Goal: Information Seeking & Learning: Learn about a topic

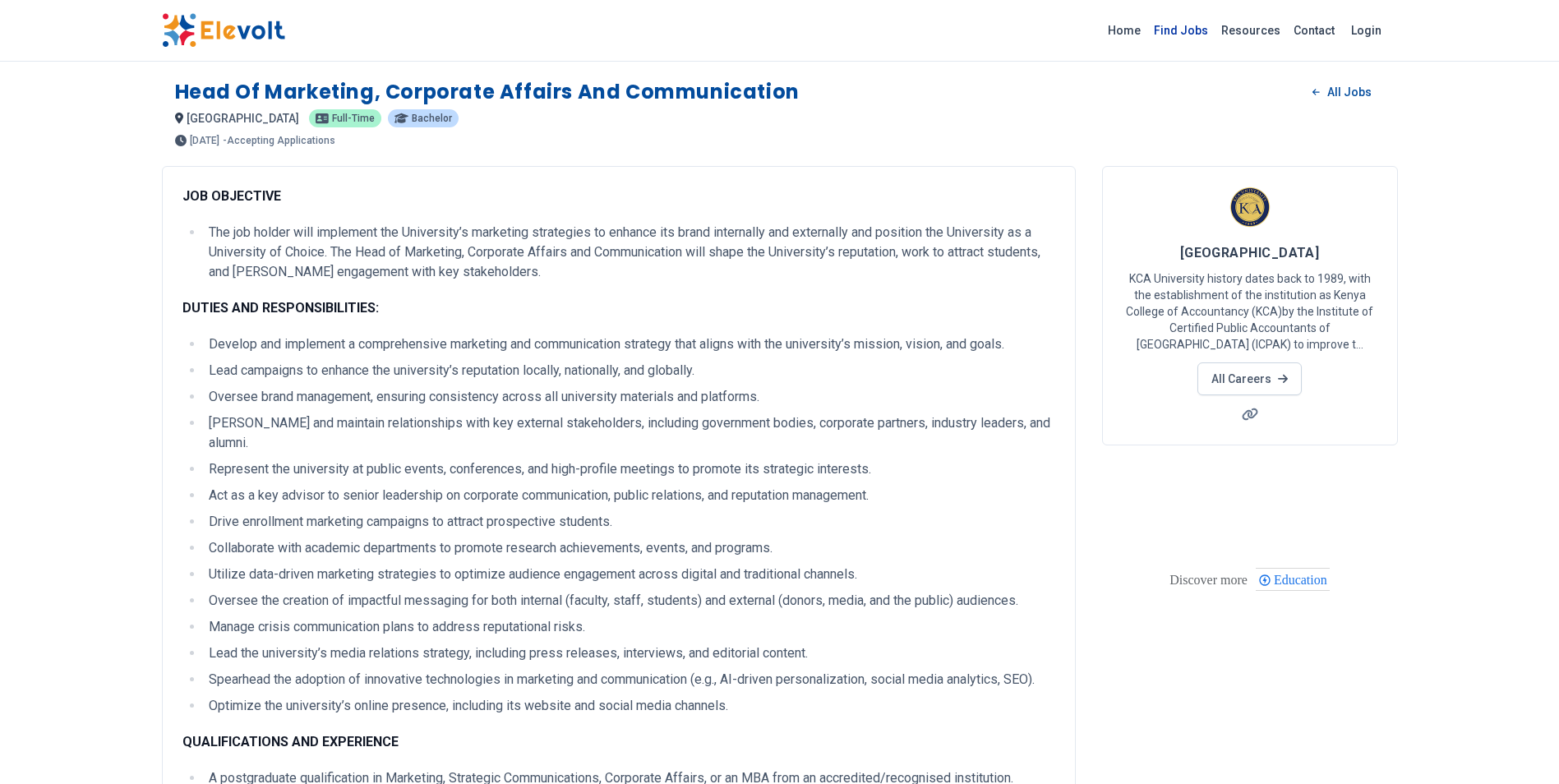
click at [1194, 30] on link "Find Jobs" at bounding box center [1180, 30] width 67 height 26
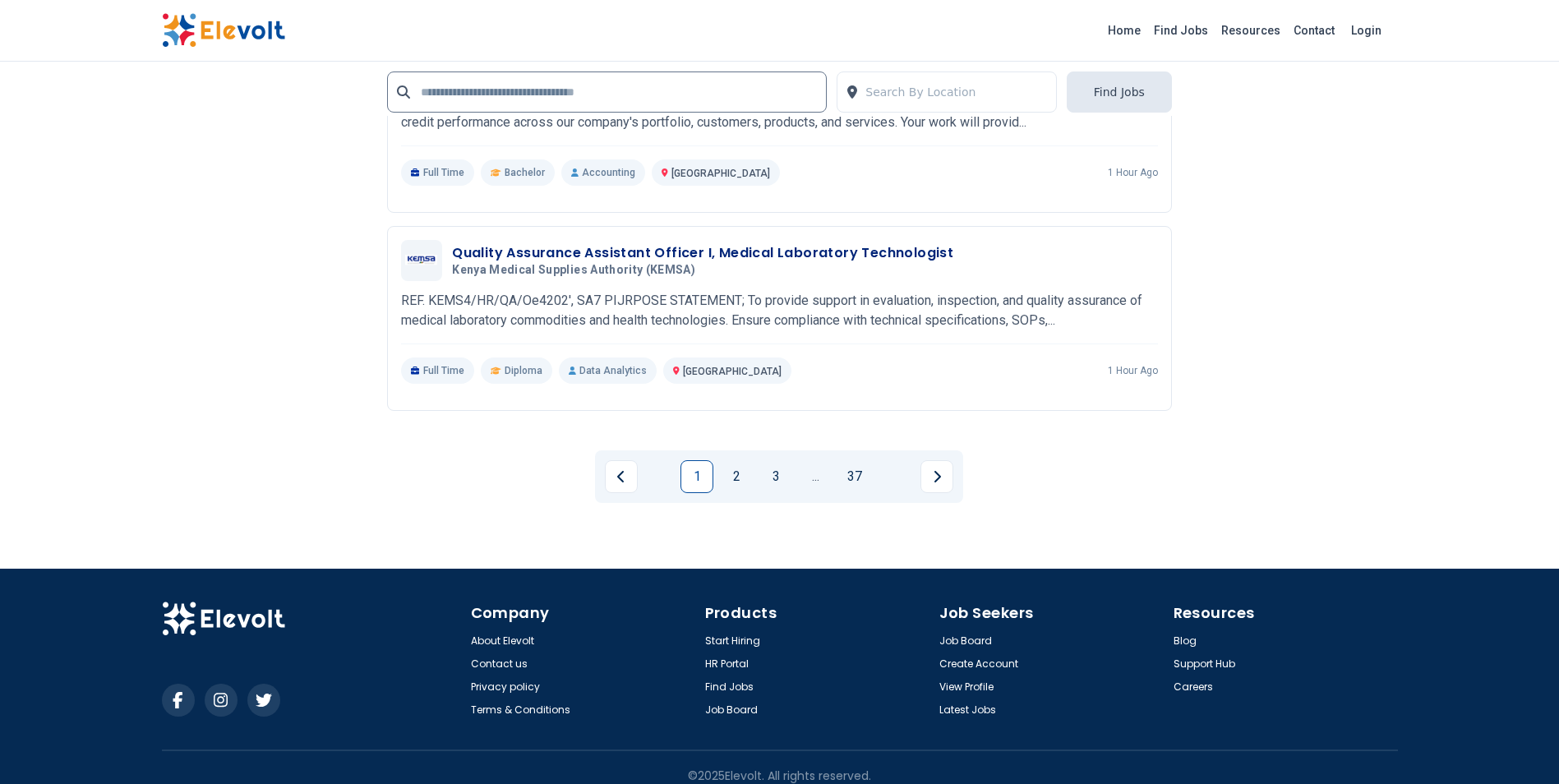
scroll to position [3681, 0]
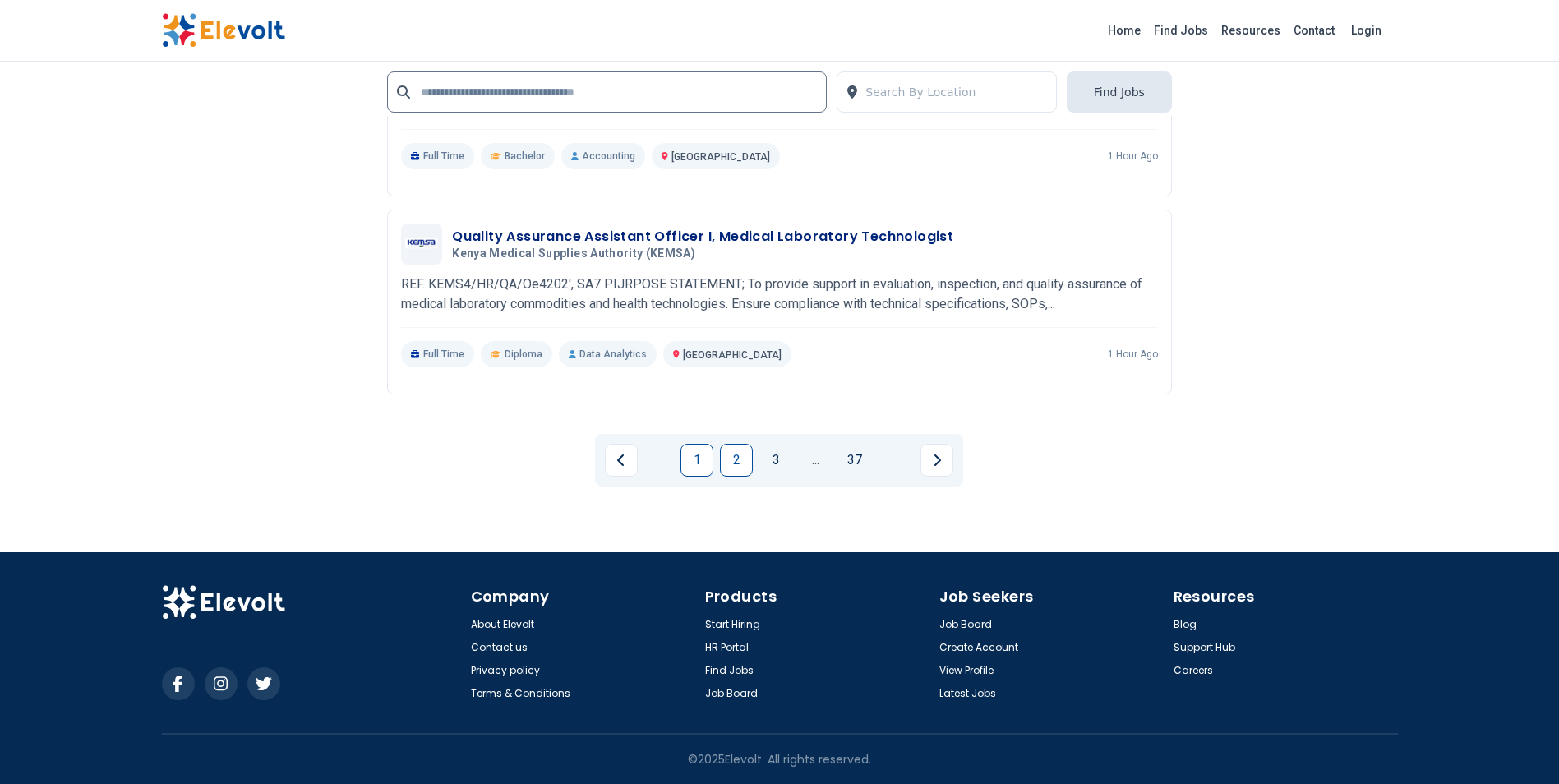
click at [742, 461] on link "2" at bounding box center [737, 460] width 33 height 33
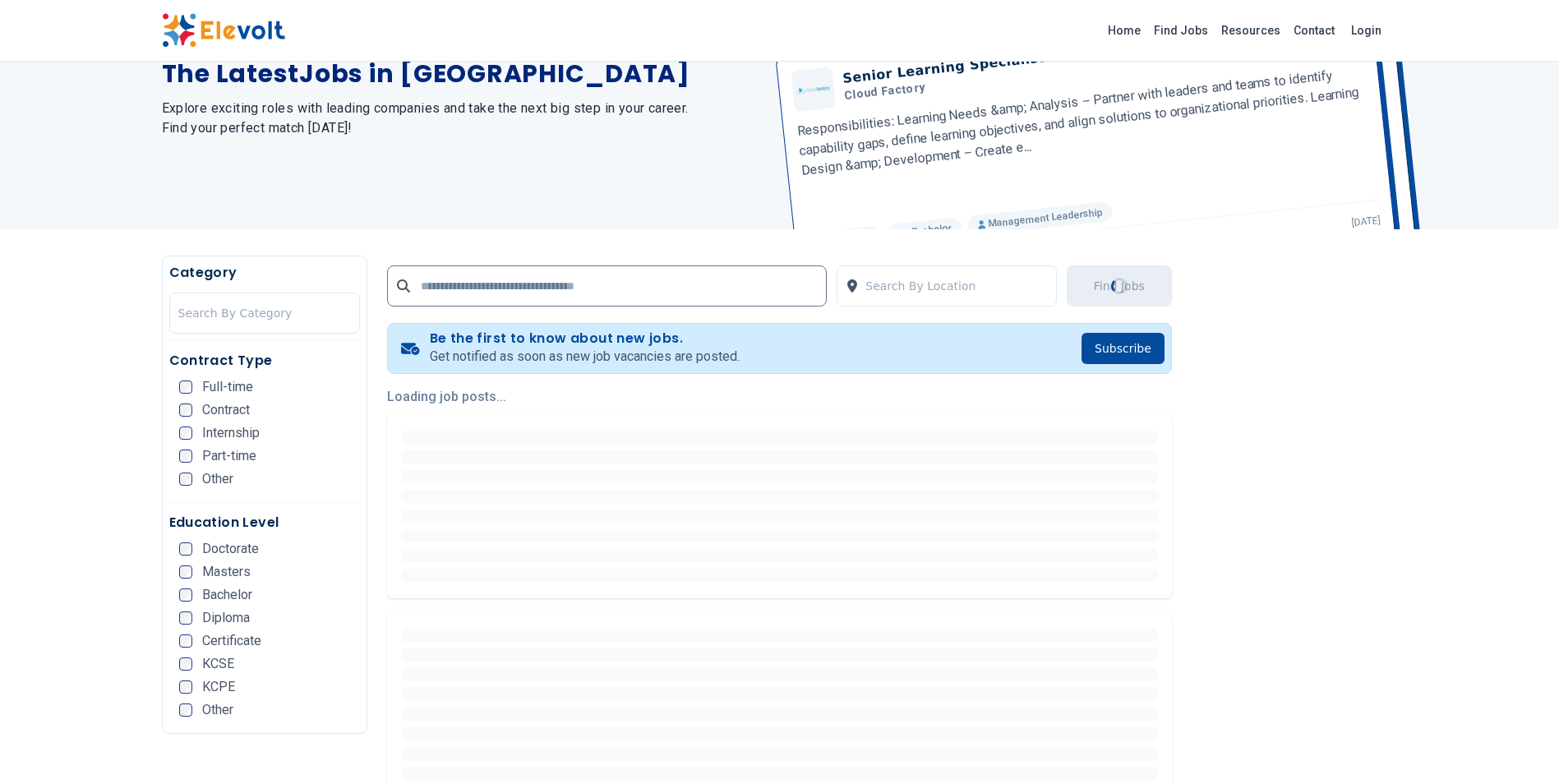
scroll to position [164, 0]
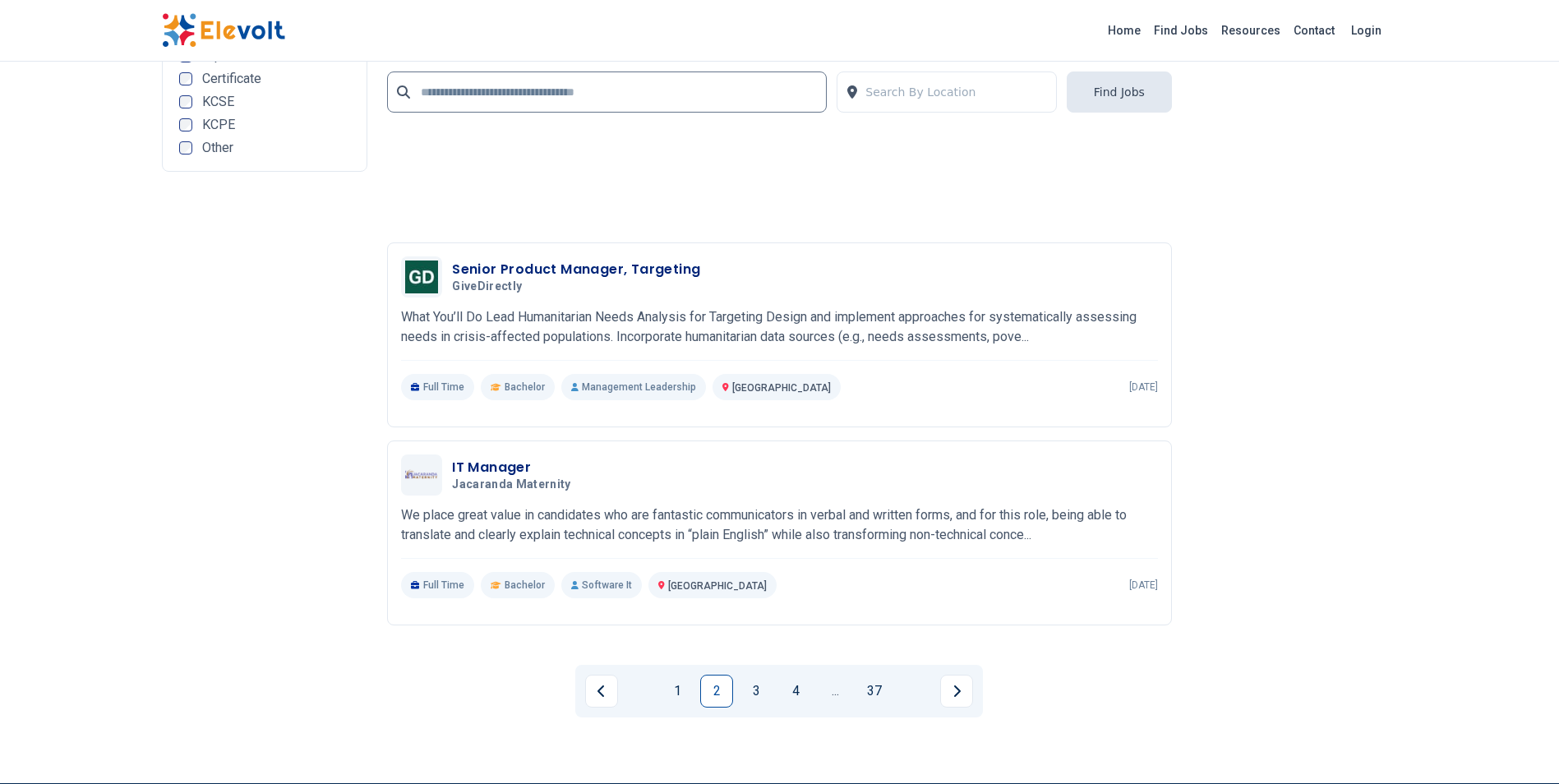
scroll to position [3681, 0]
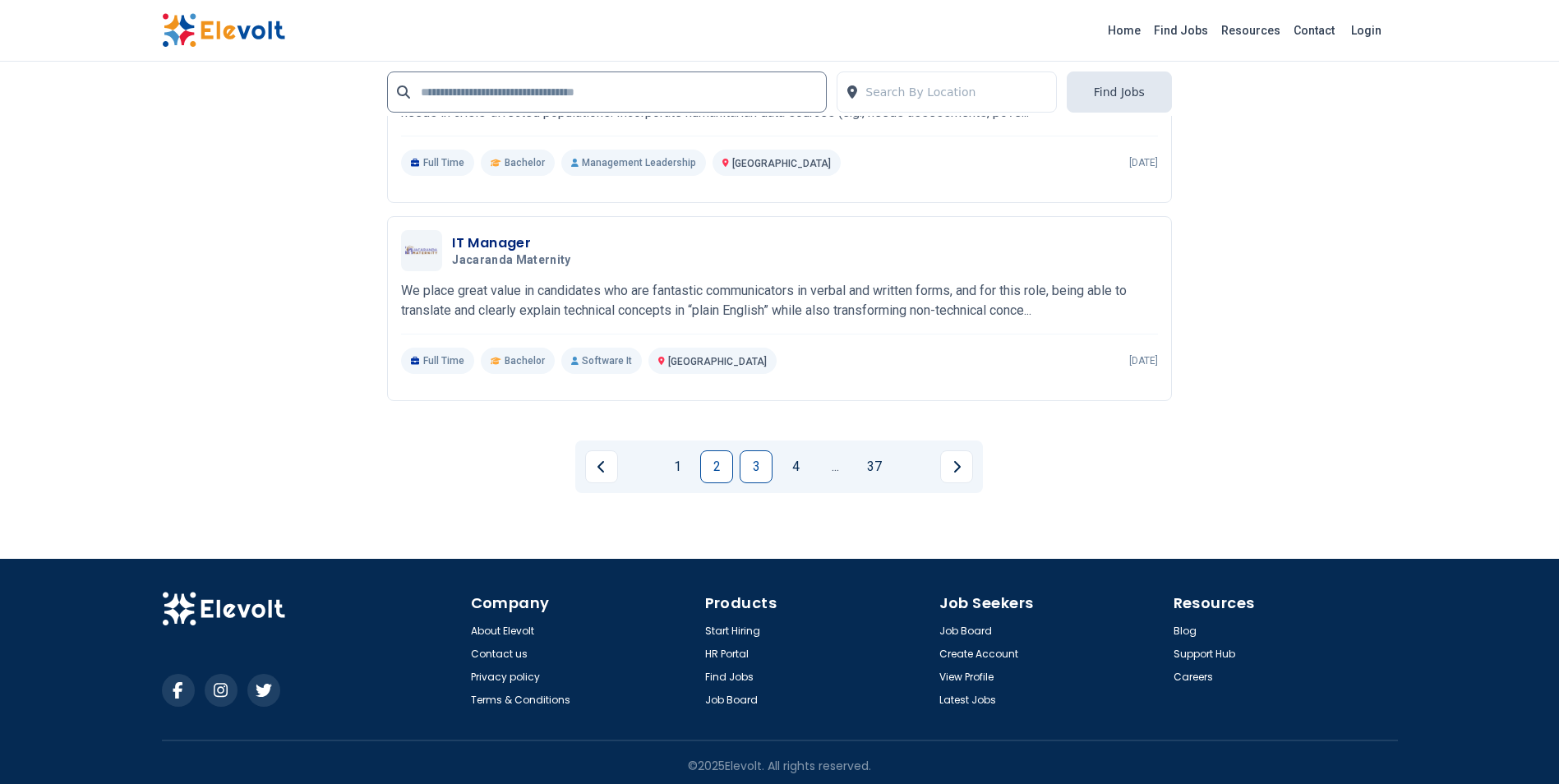
click at [761, 464] on link "3" at bounding box center [756, 466] width 33 height 33
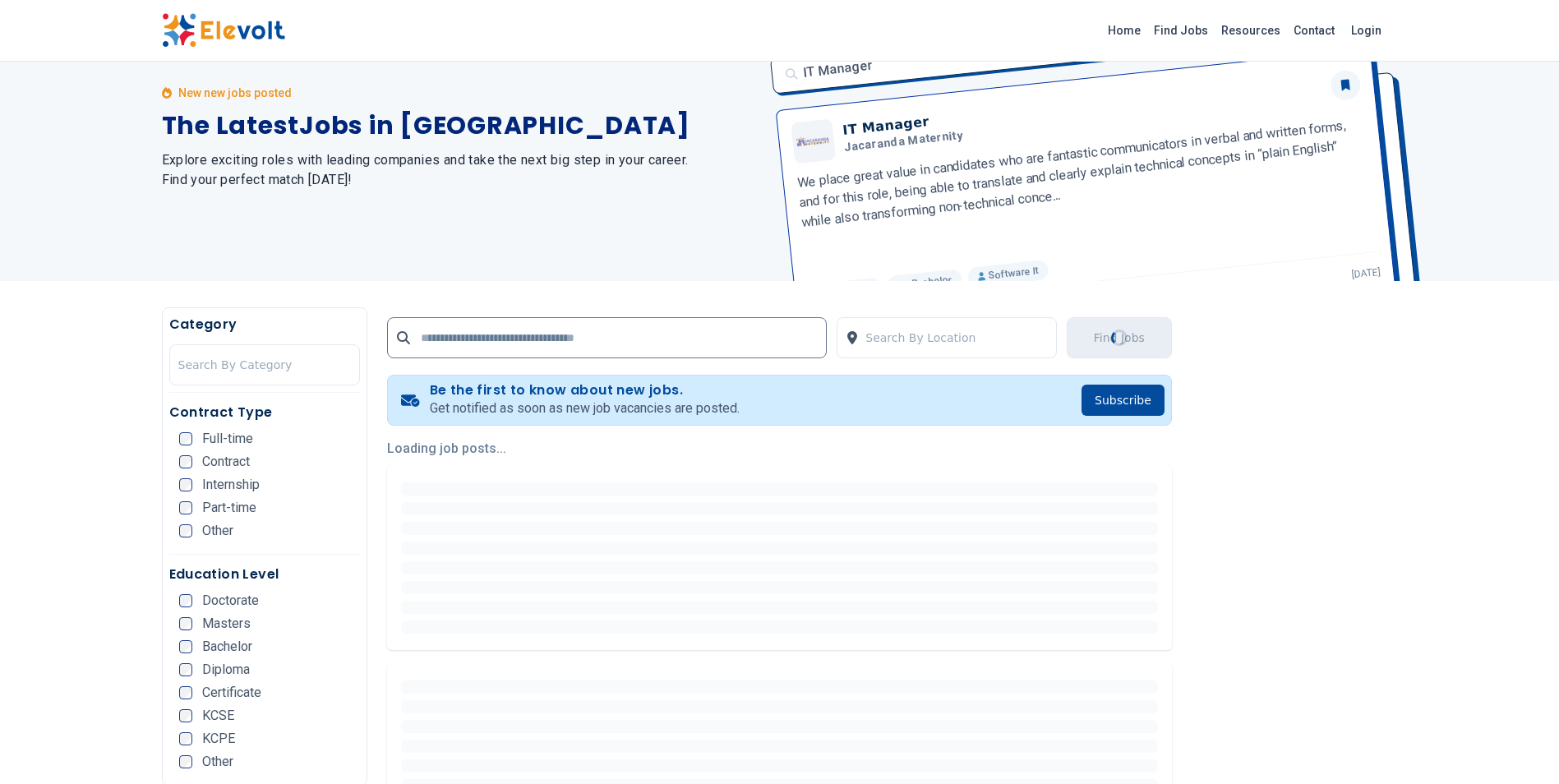
scroll to position [247, 0]
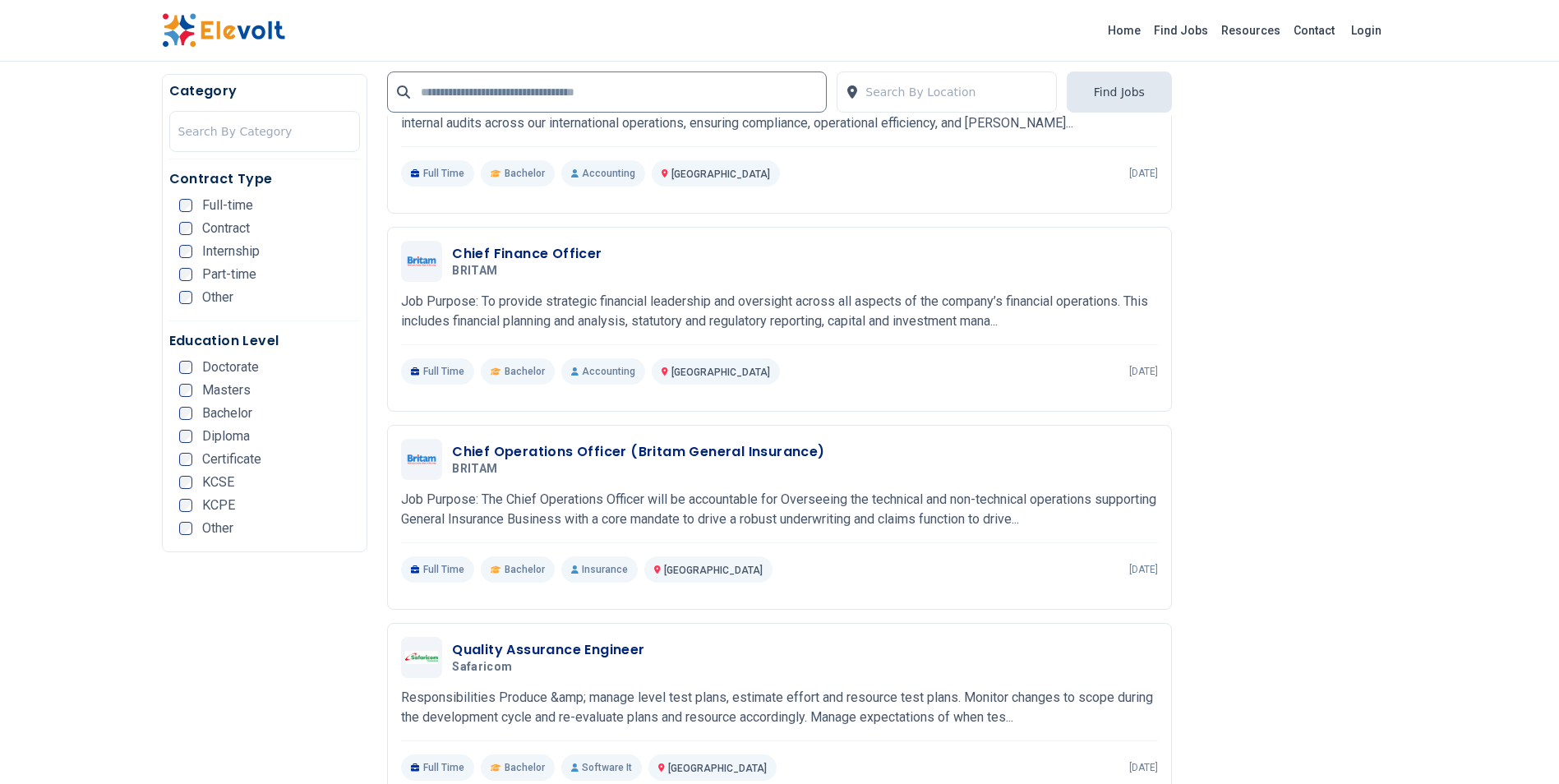
scroll to position [2710, 0]
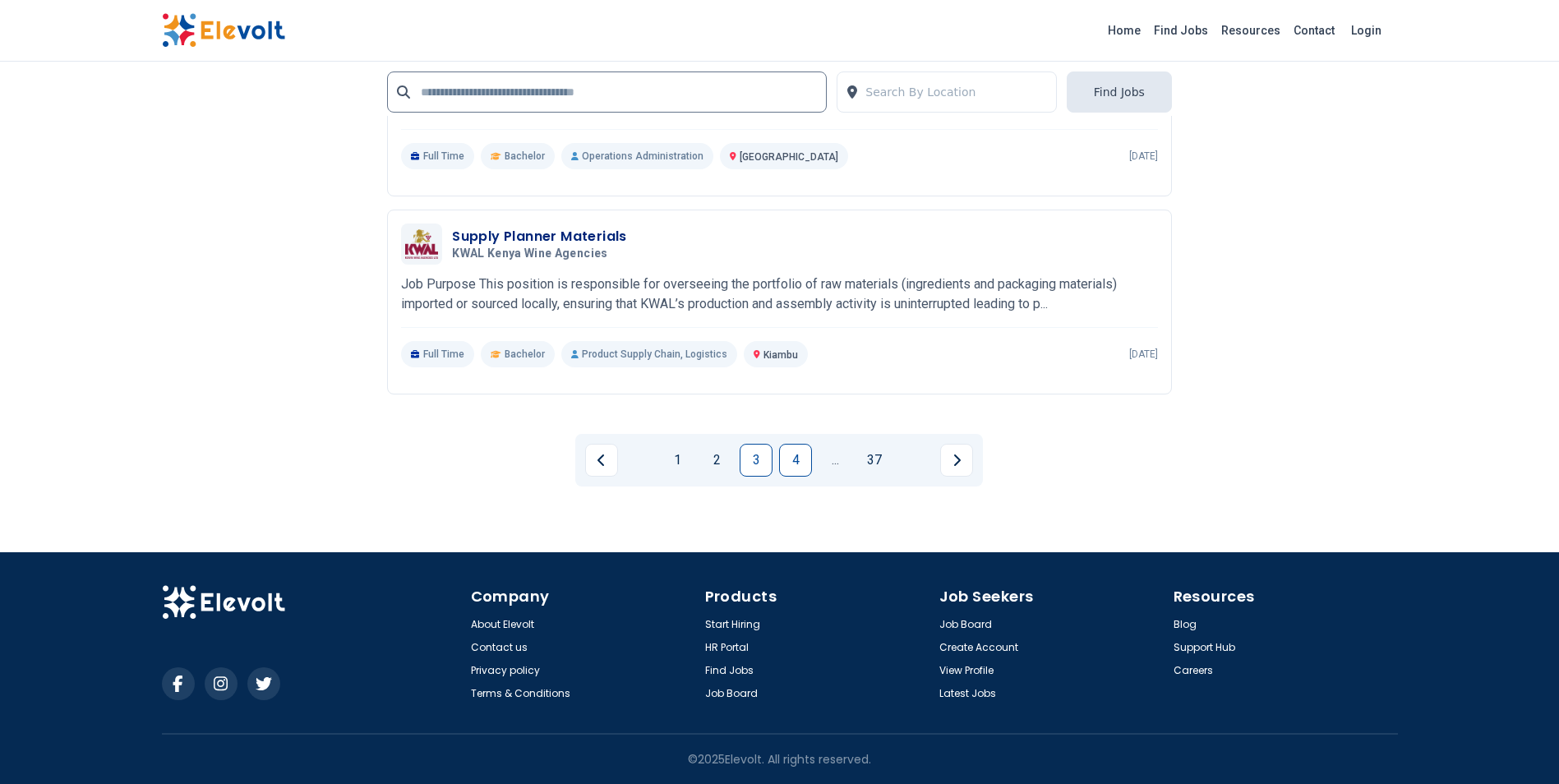
click at [806, 461] on link "4" at bounding box center [795, 460] width 33 height 33
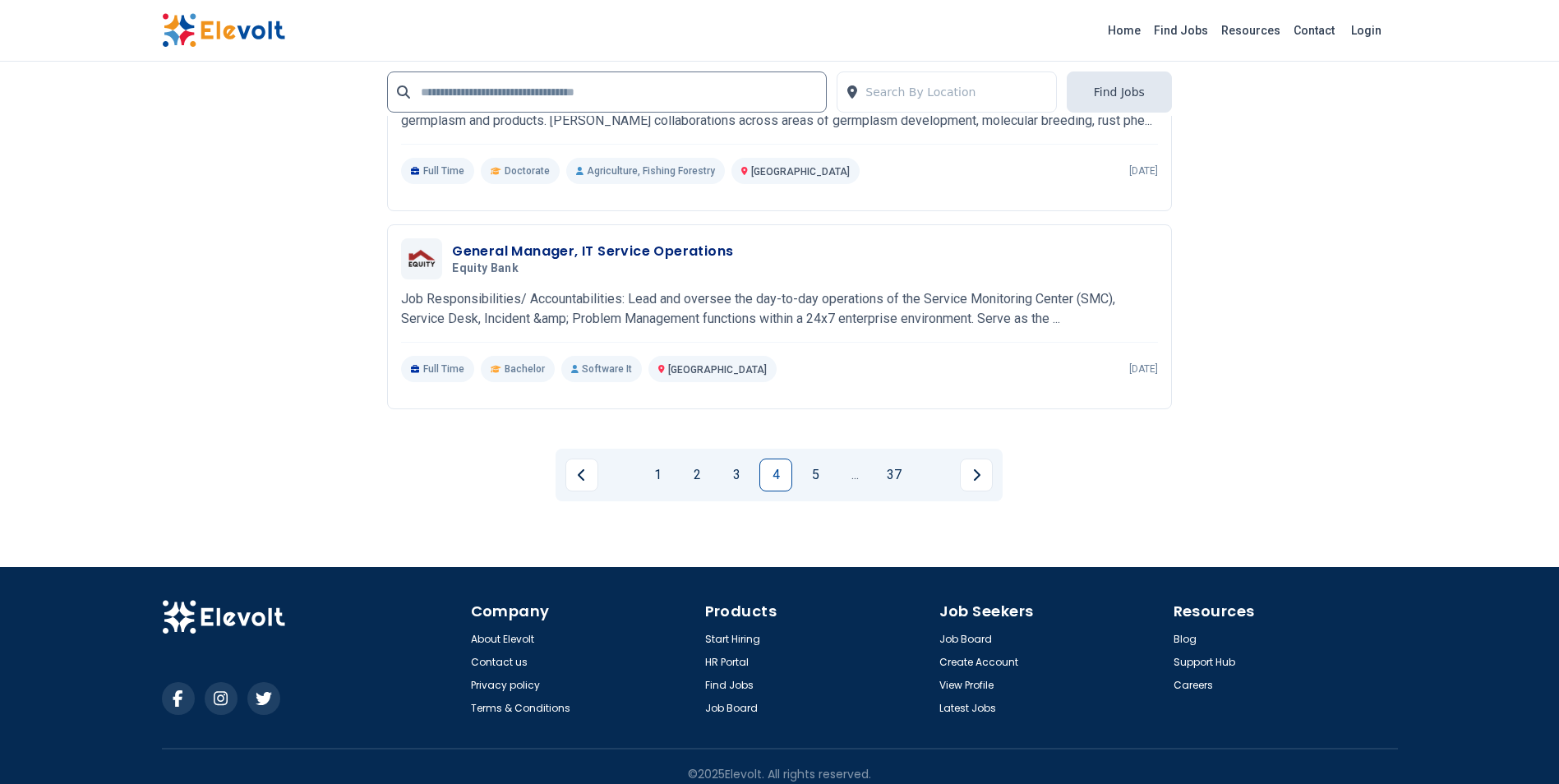
scroll to position [3531, 0]
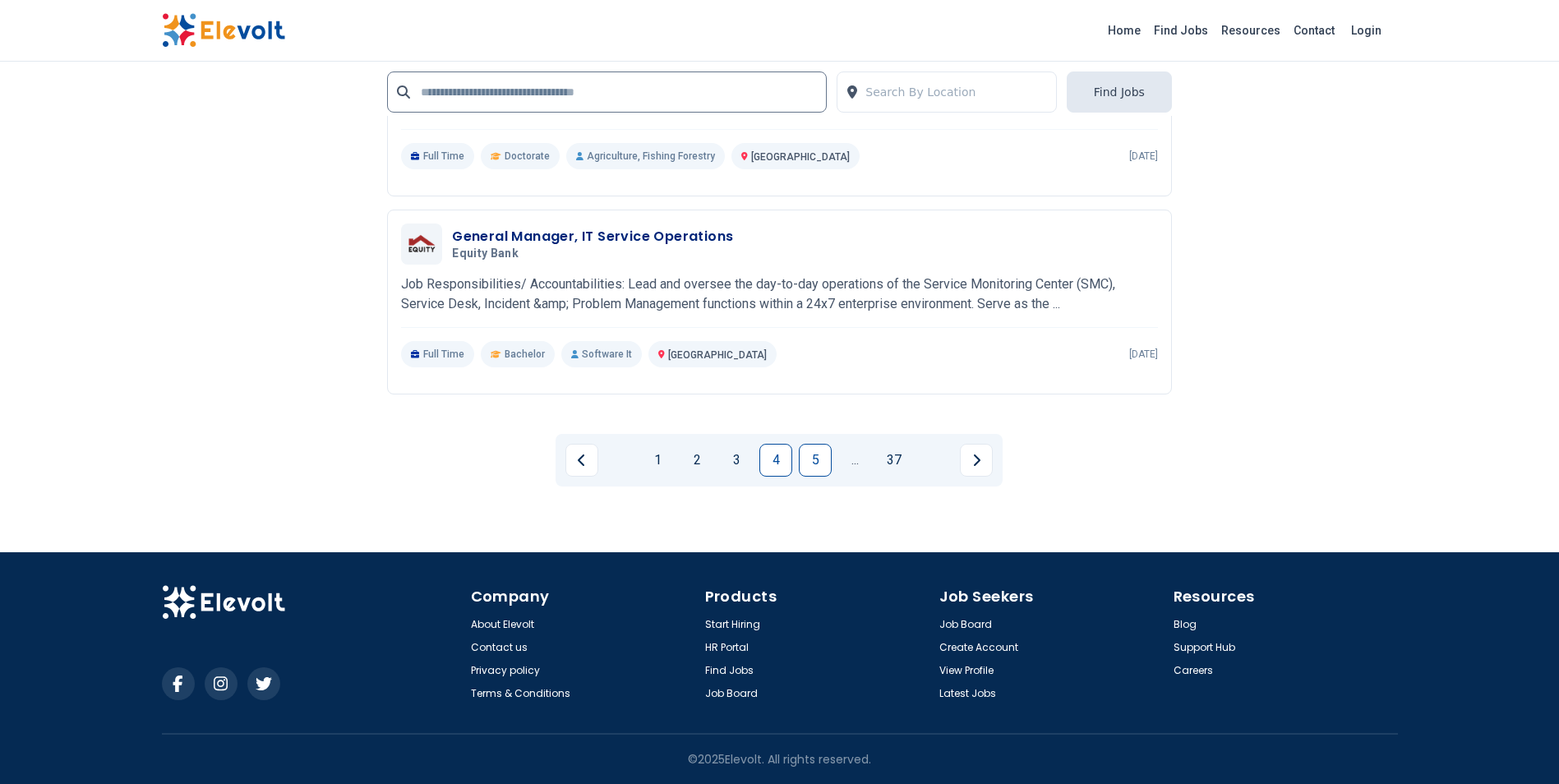
click at [824, 476] on link "5" at bounding box center [815, 460] width 33 height 33
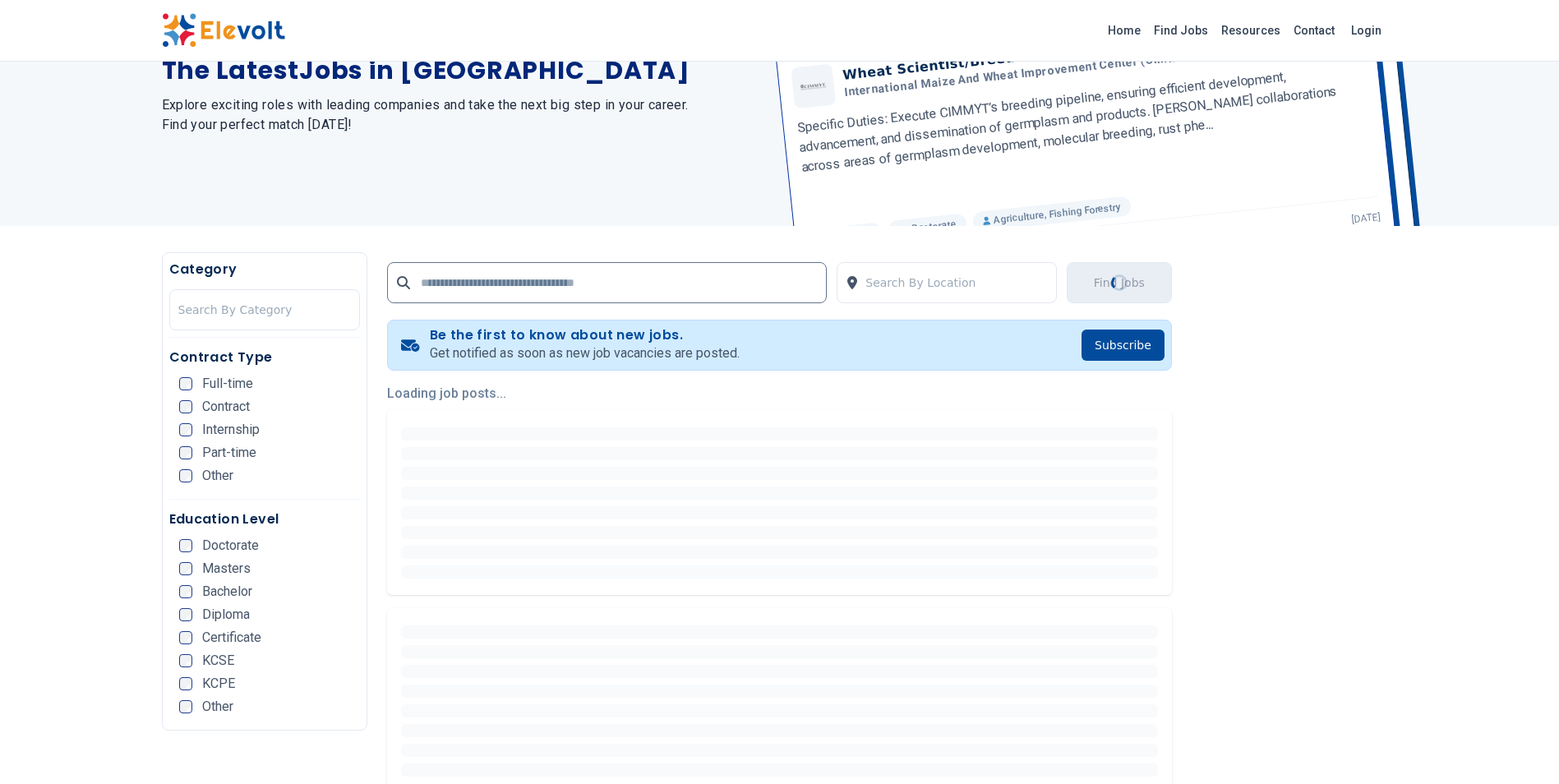
scroll to position [0, 0]
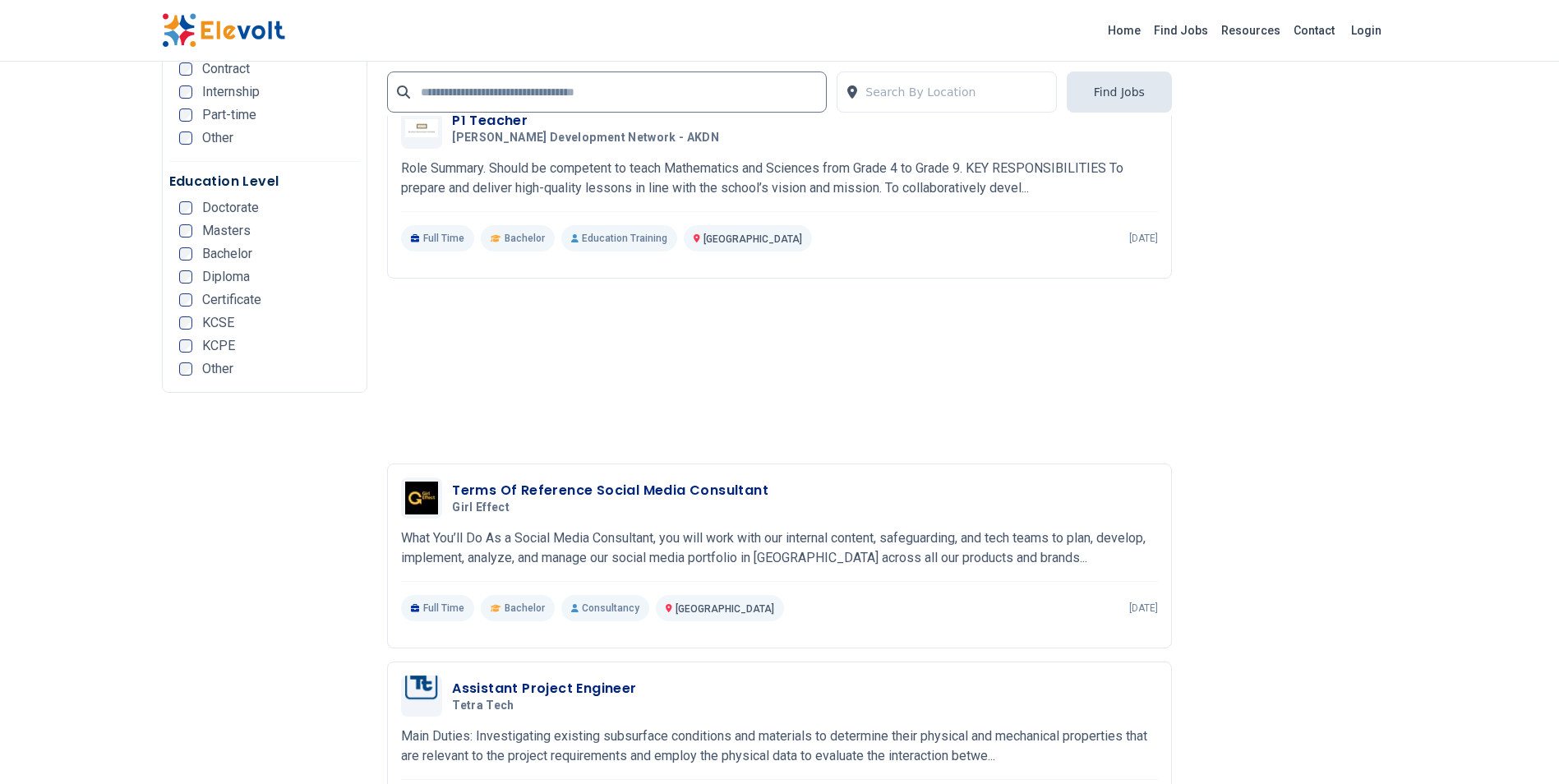
scroll to position [3121, 0]
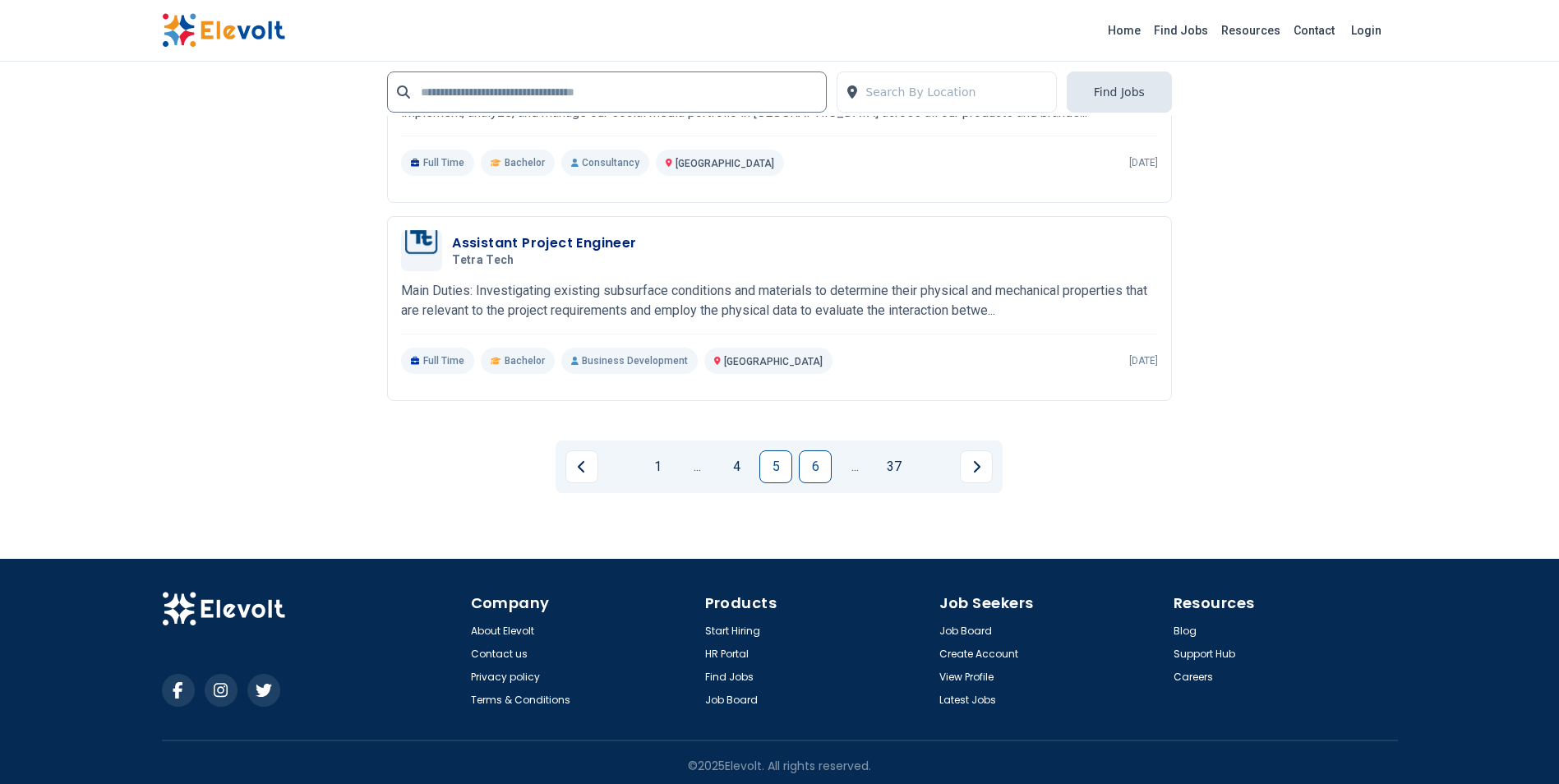
click at [816, 465] on link "6" at bounding box center [815, 466] width 33 height 33
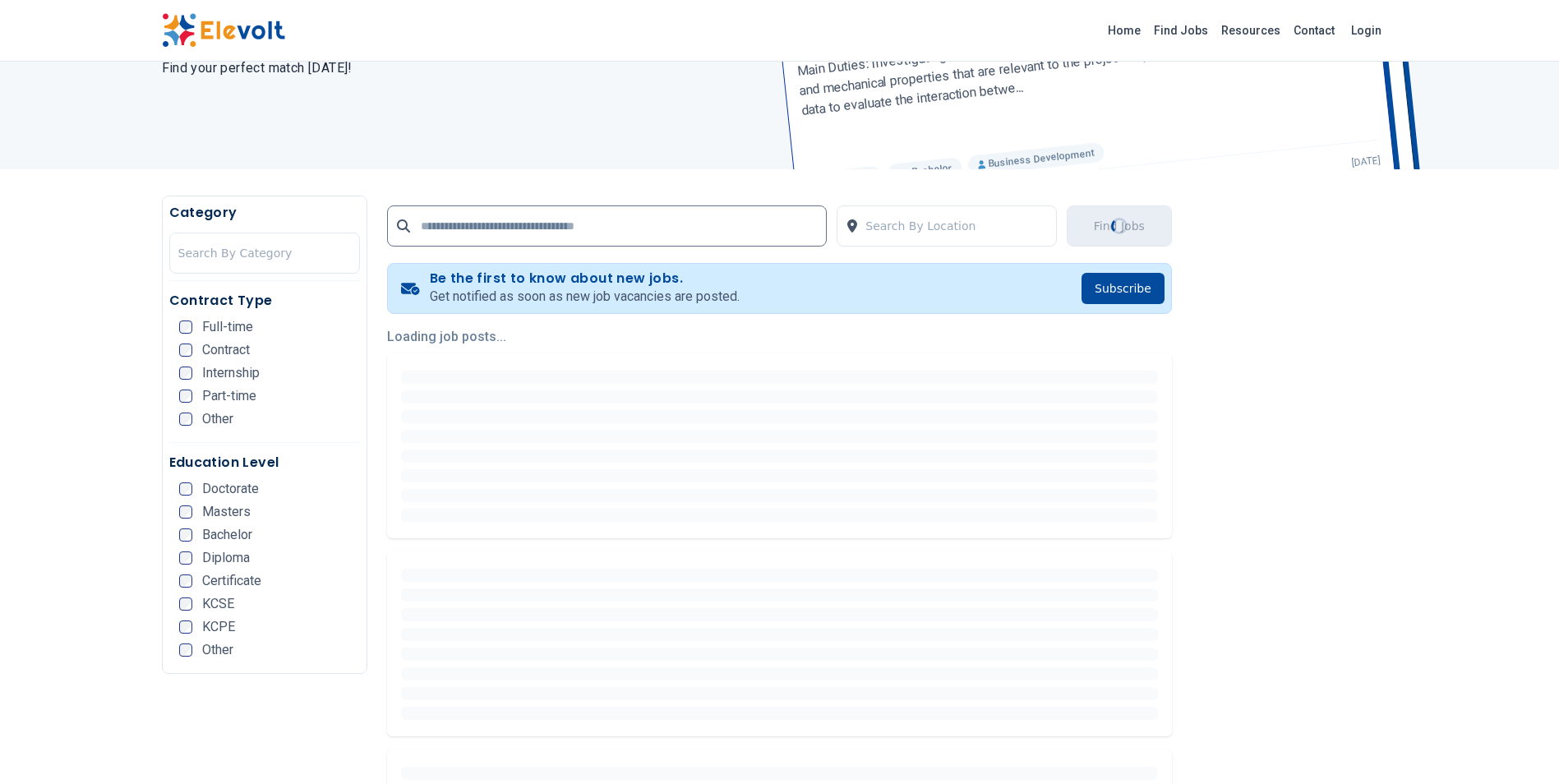
scroll to position [247, 0]
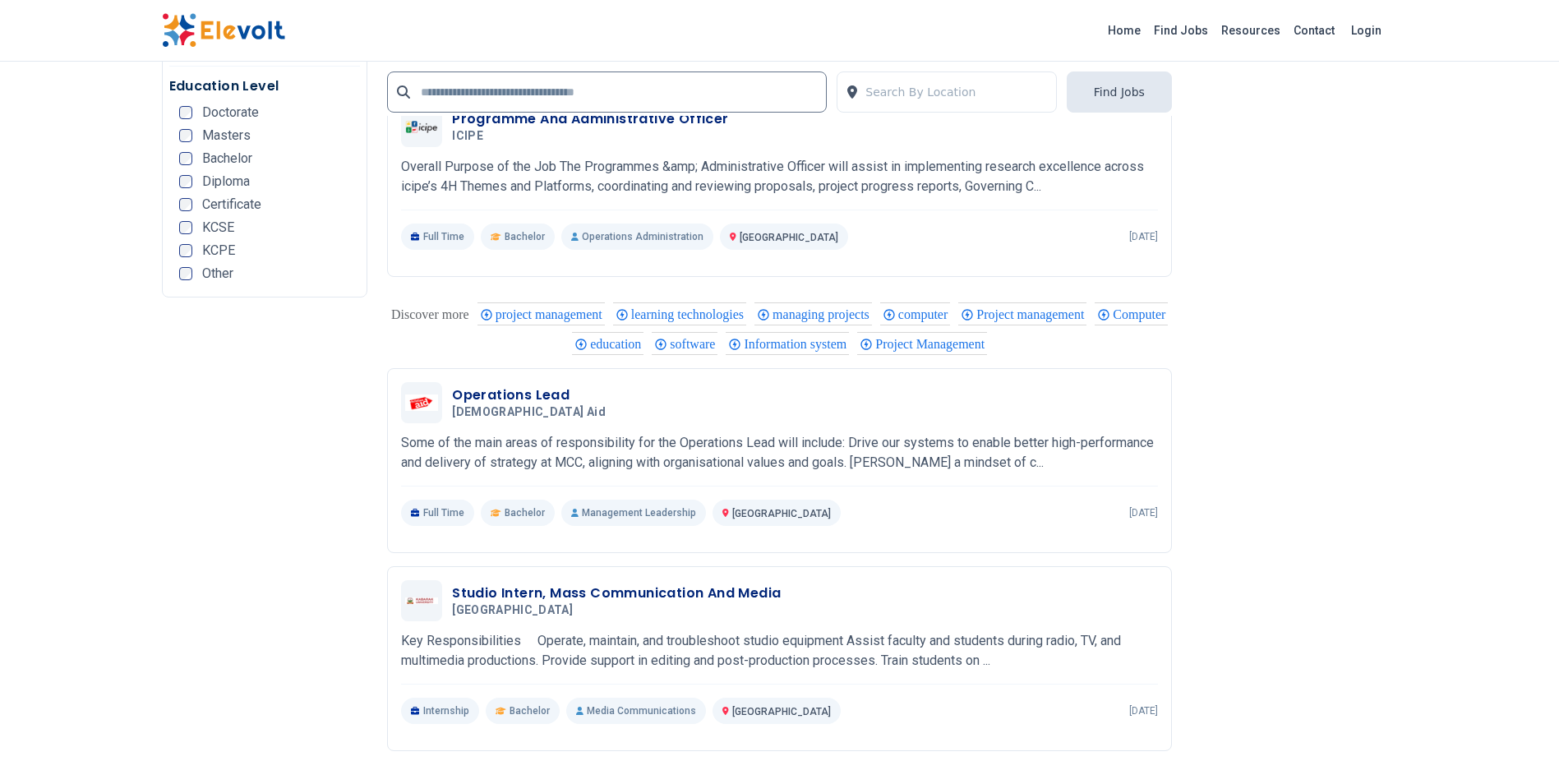
scroll to position [3121, 0]
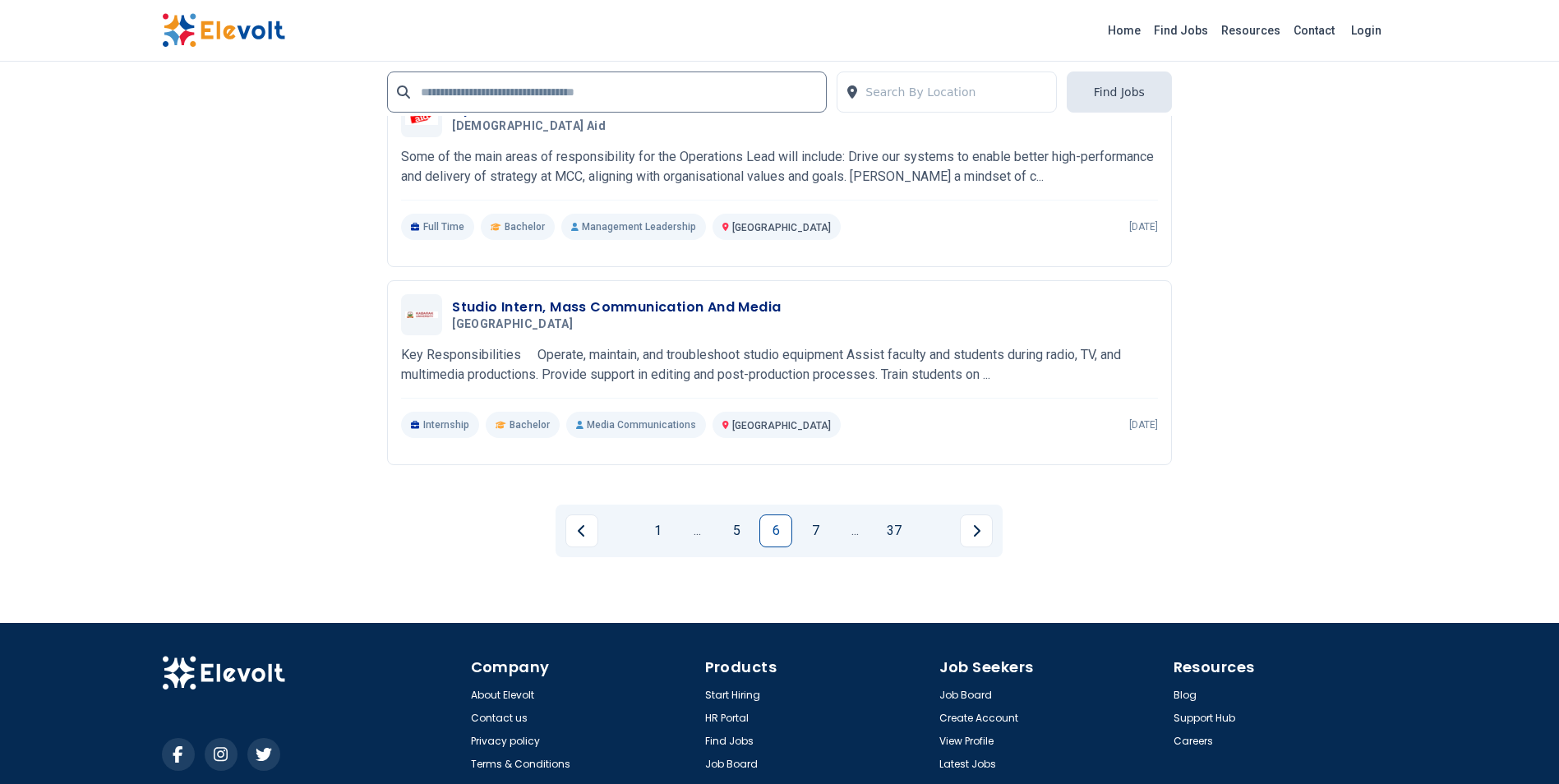
click at [820, 517] on link "7" at bounding box center [815, 530] width 33 height 33
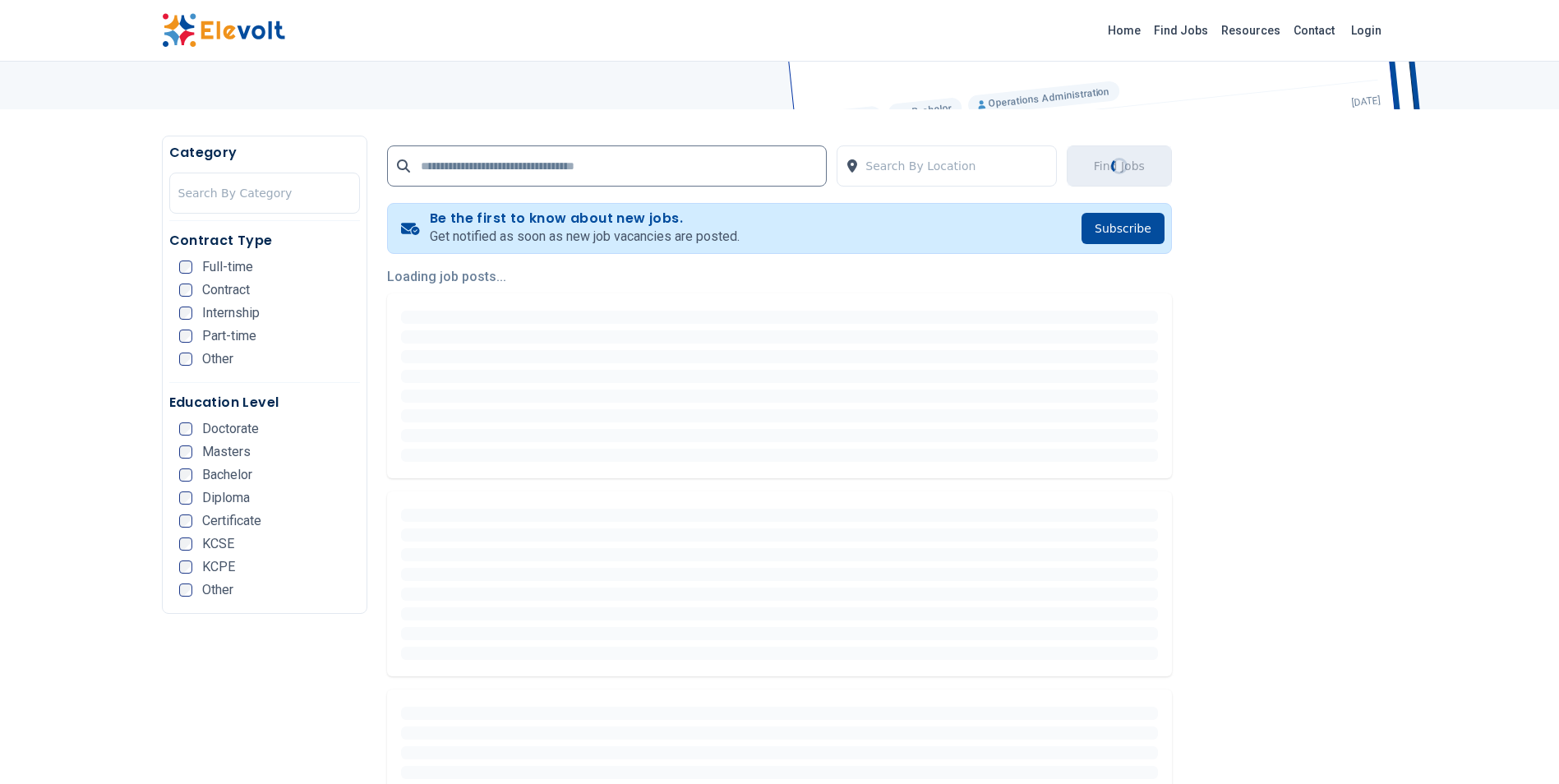
scroll to position [247, 0]
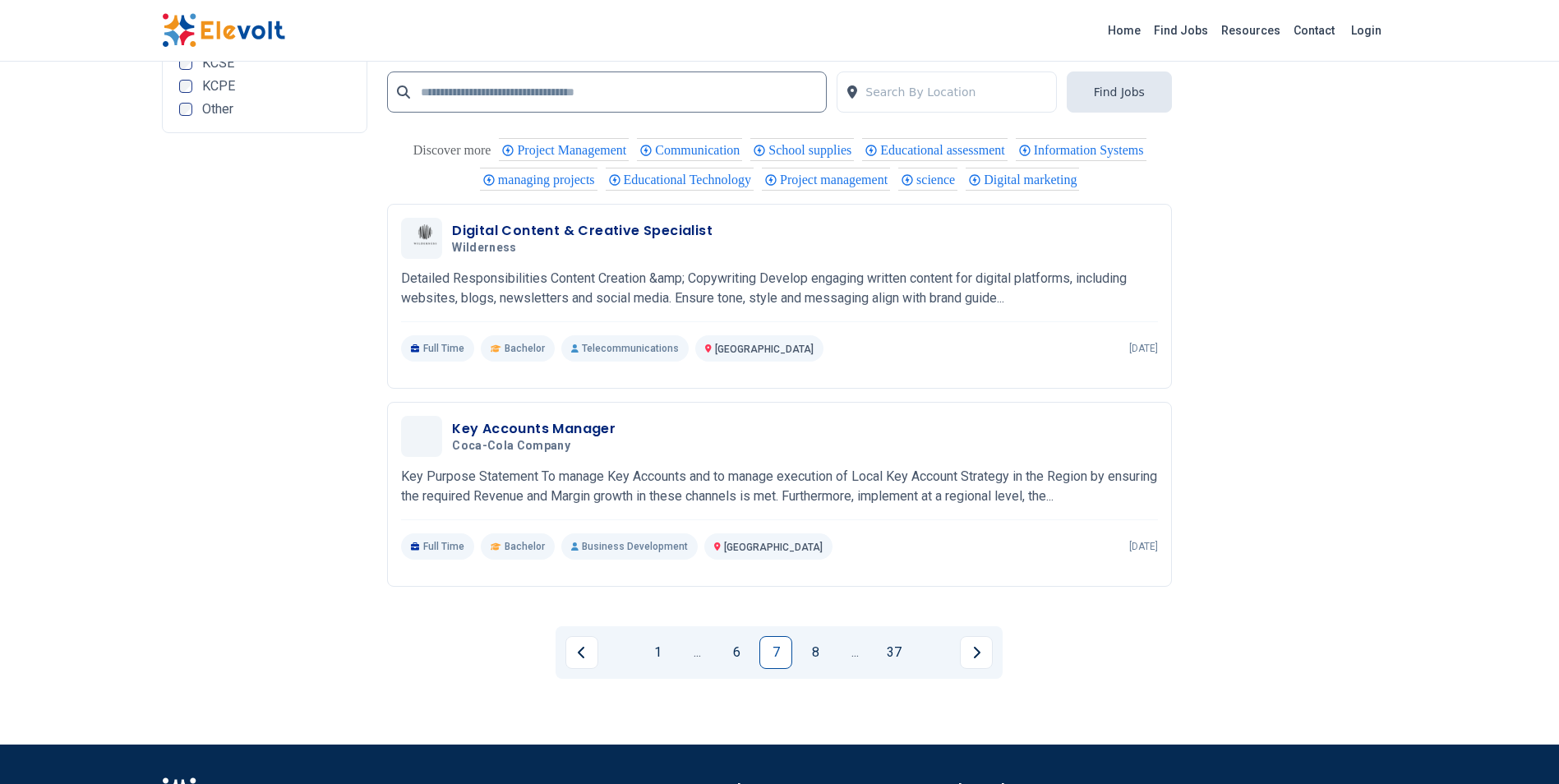
scroll to position [3286, 0]
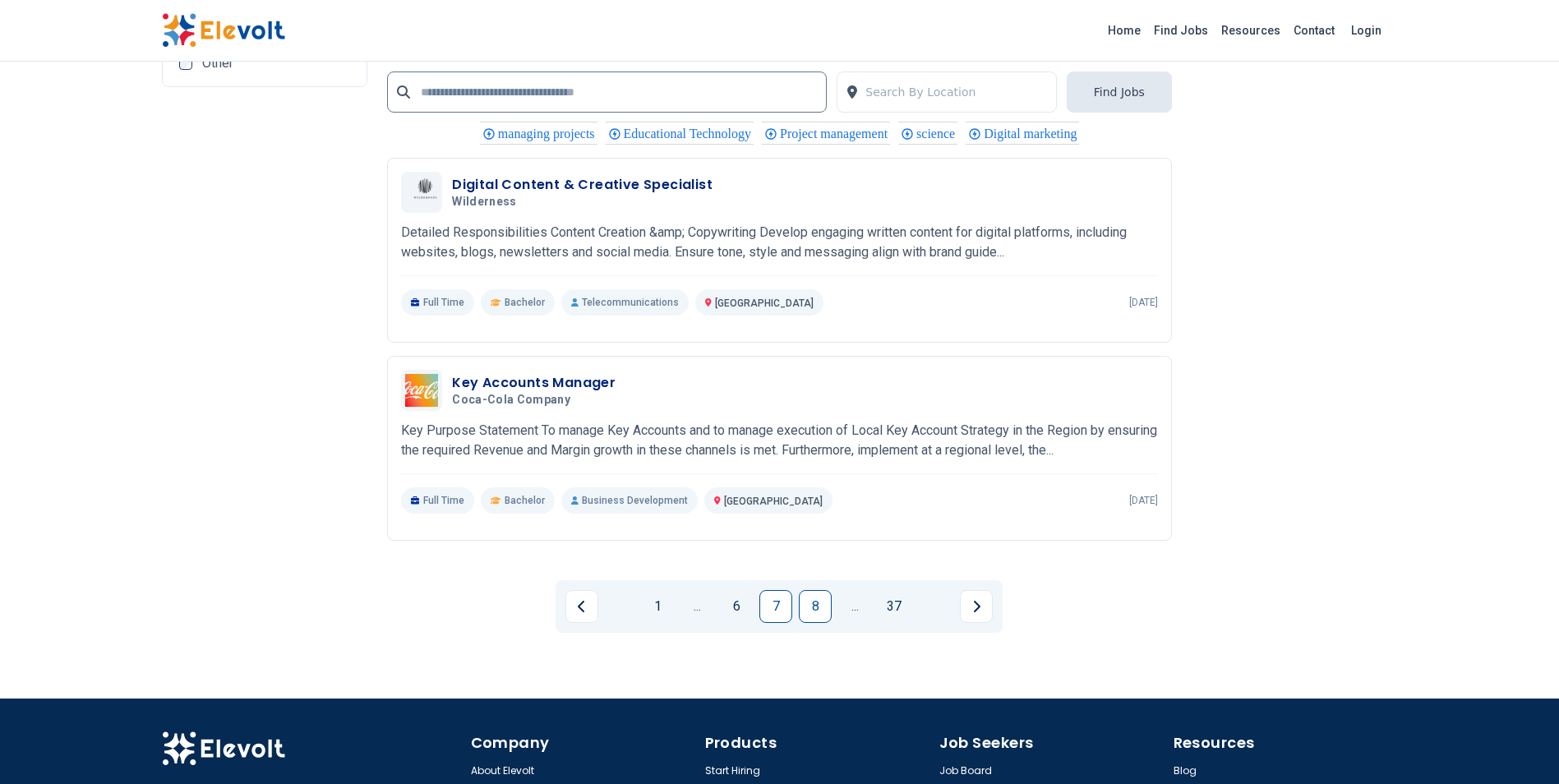
click at [812, 623] on link "8" at bounding box center [815, 606] width 33 height 33
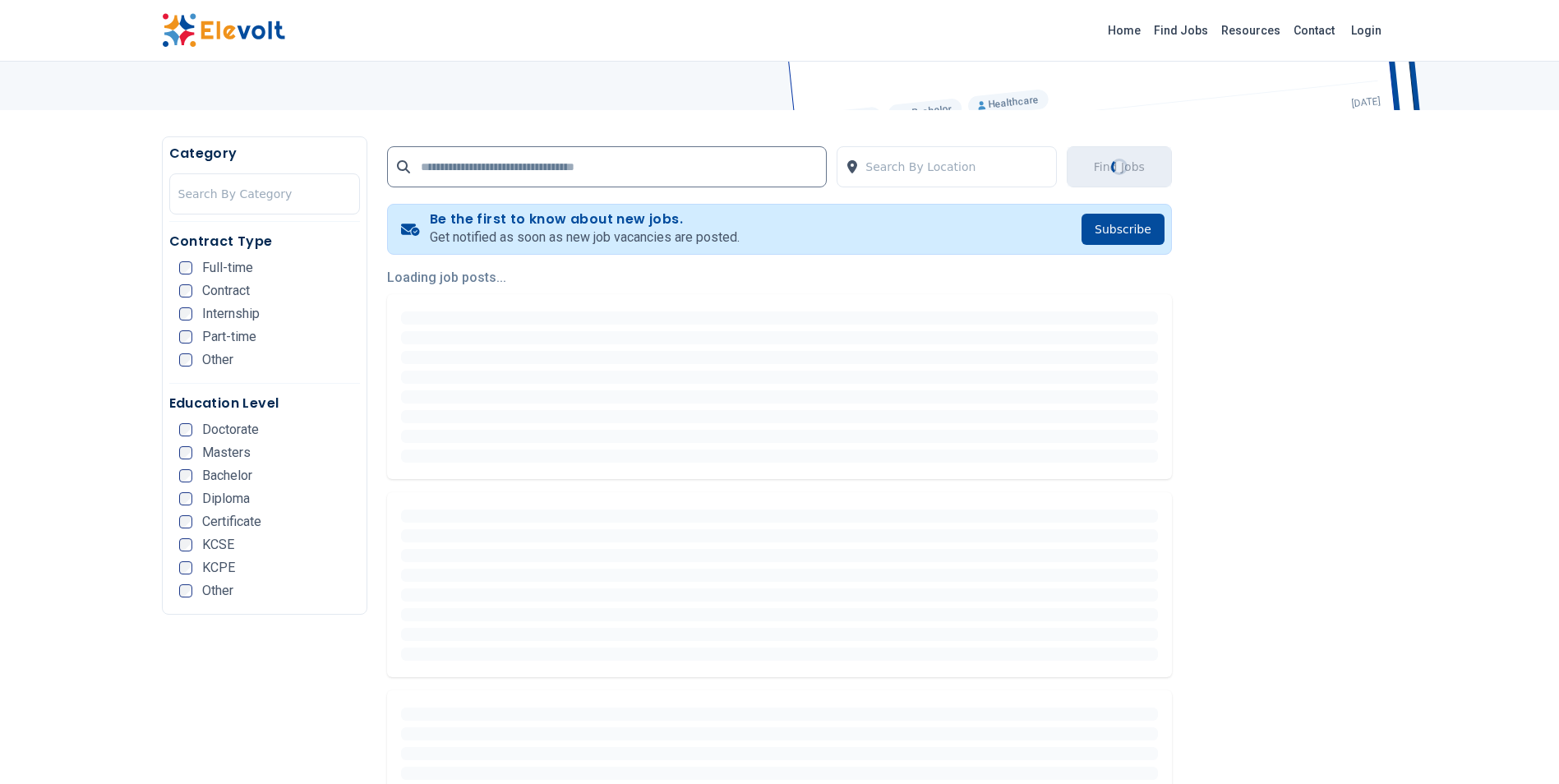
scroll to position [247, 0]
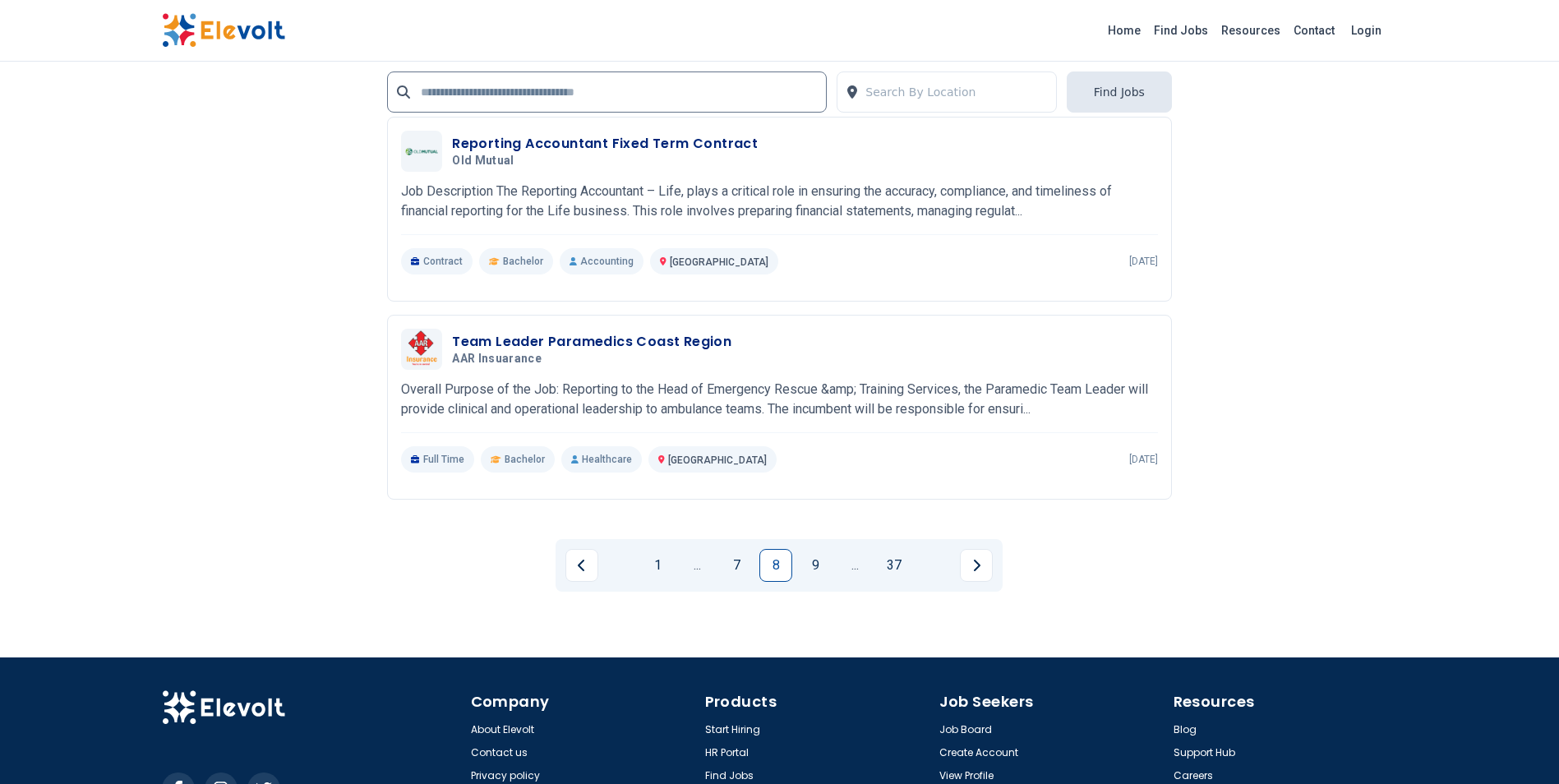
scroll to position [3531, 0]
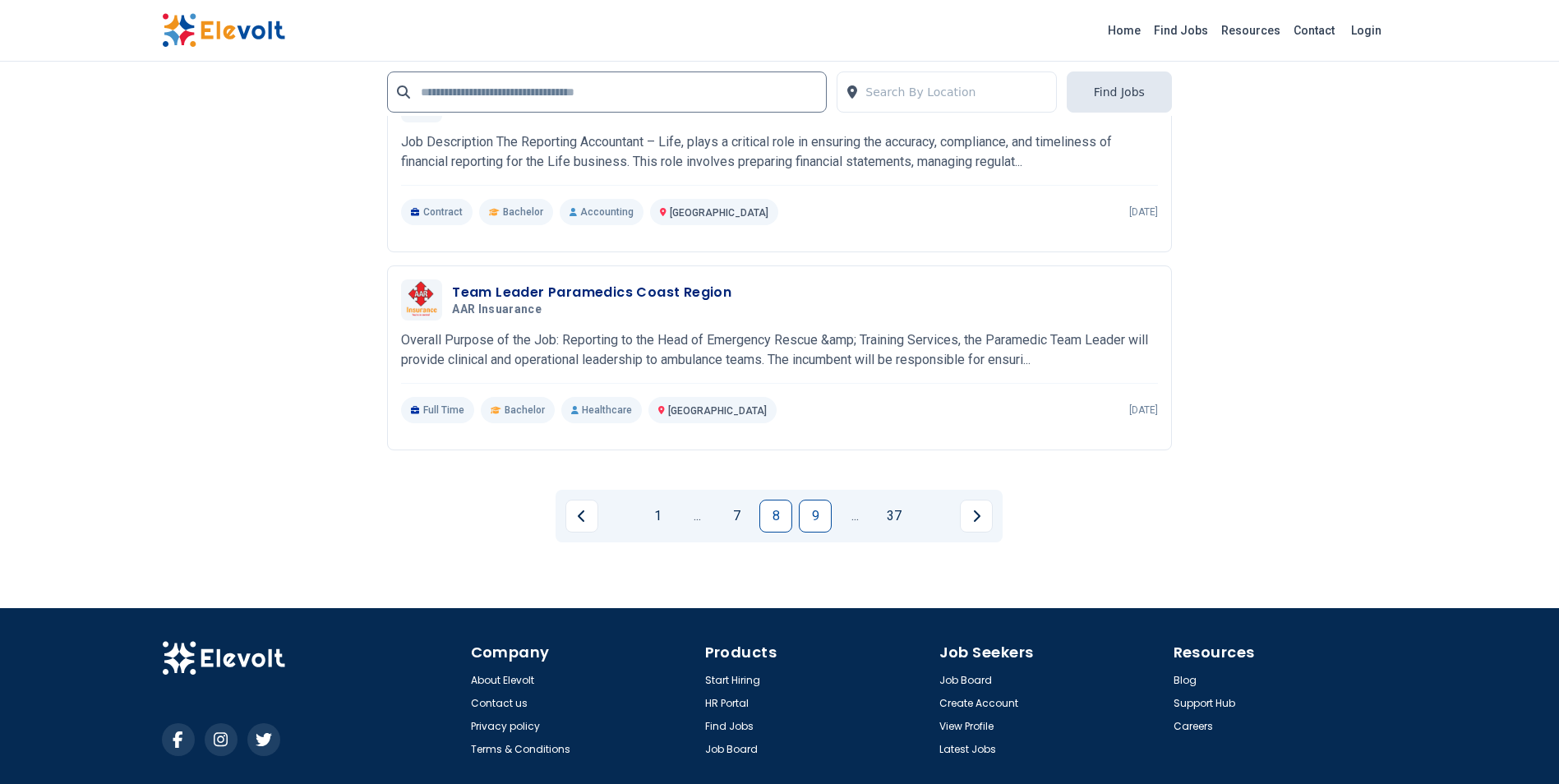
click at [818, 524] on link "9" at bounding box center [815, 516] width 33 height 33
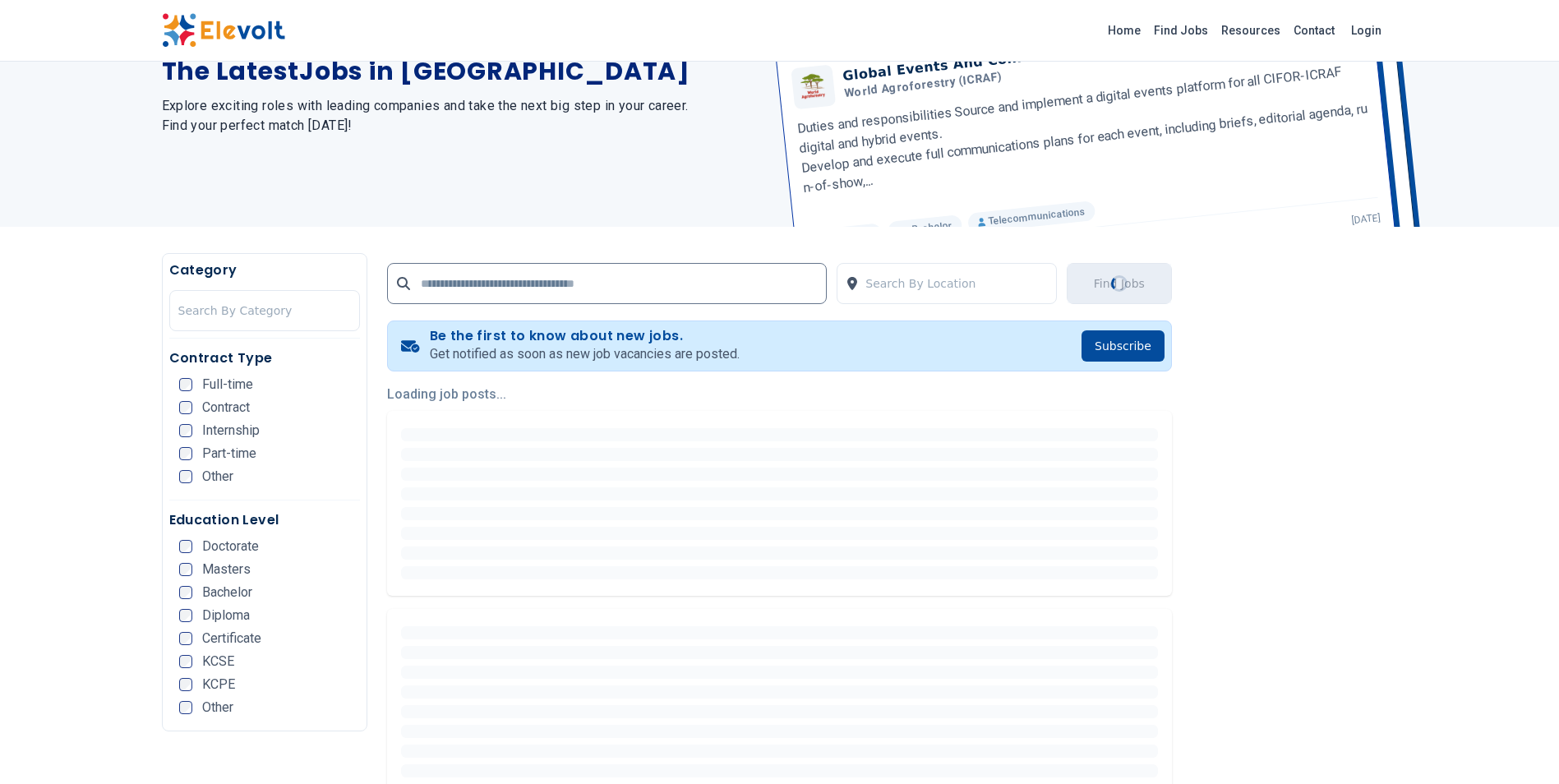
scroll to position [0, 0]
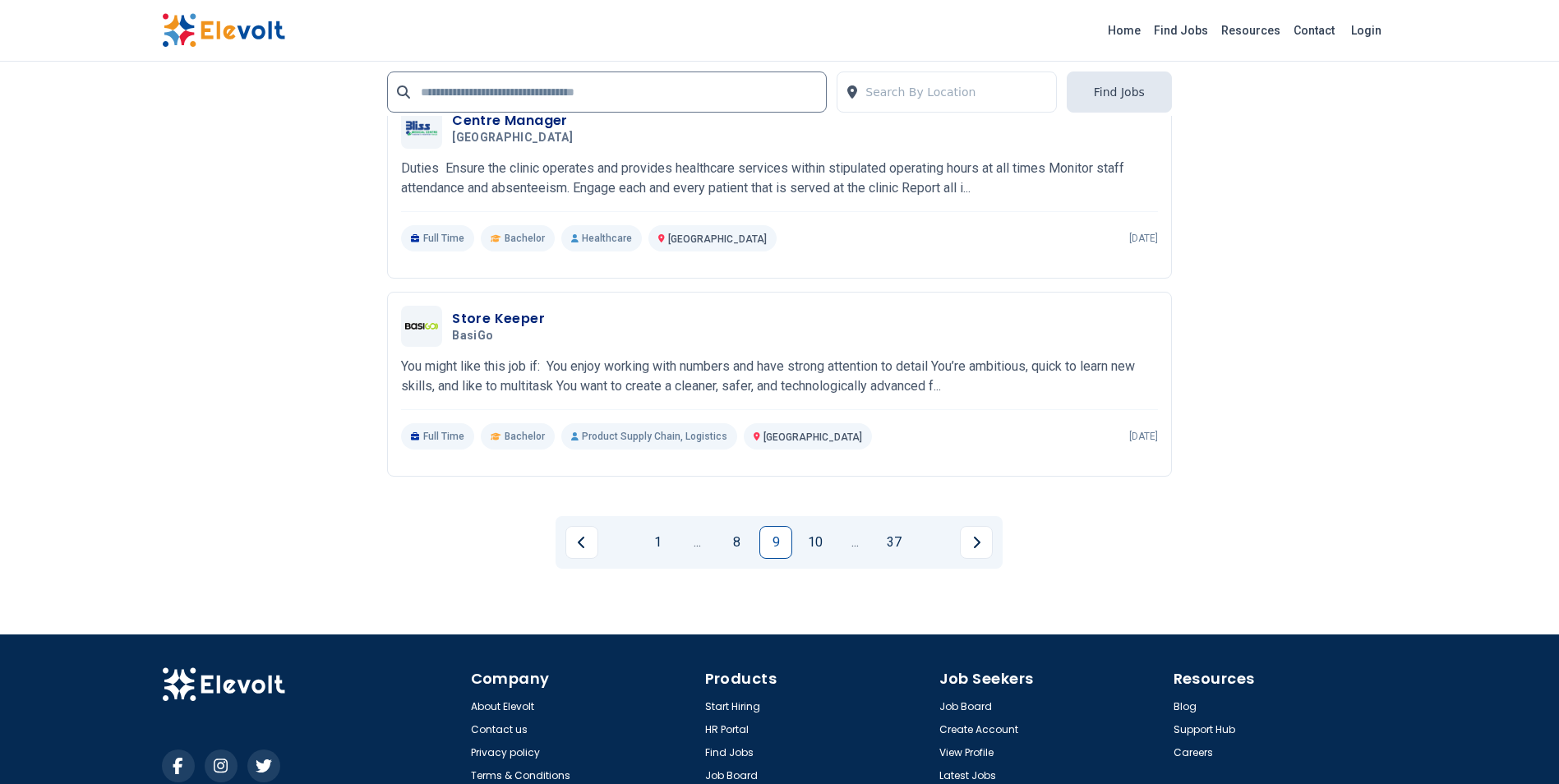
scroll to position [3367, 0]
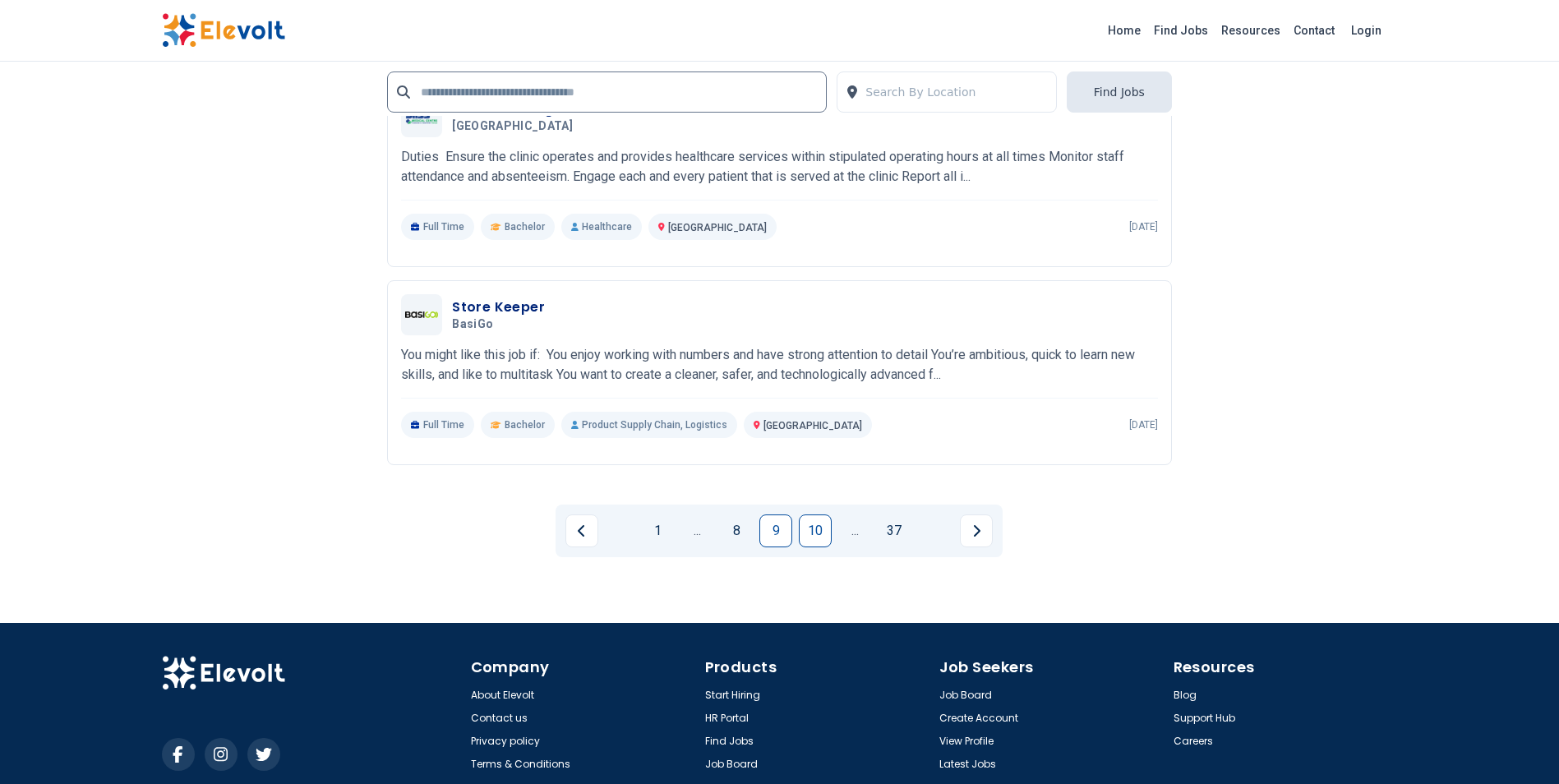
click at [814, 524] on link "10" at bounding box center [815, 530] width 33 height 33
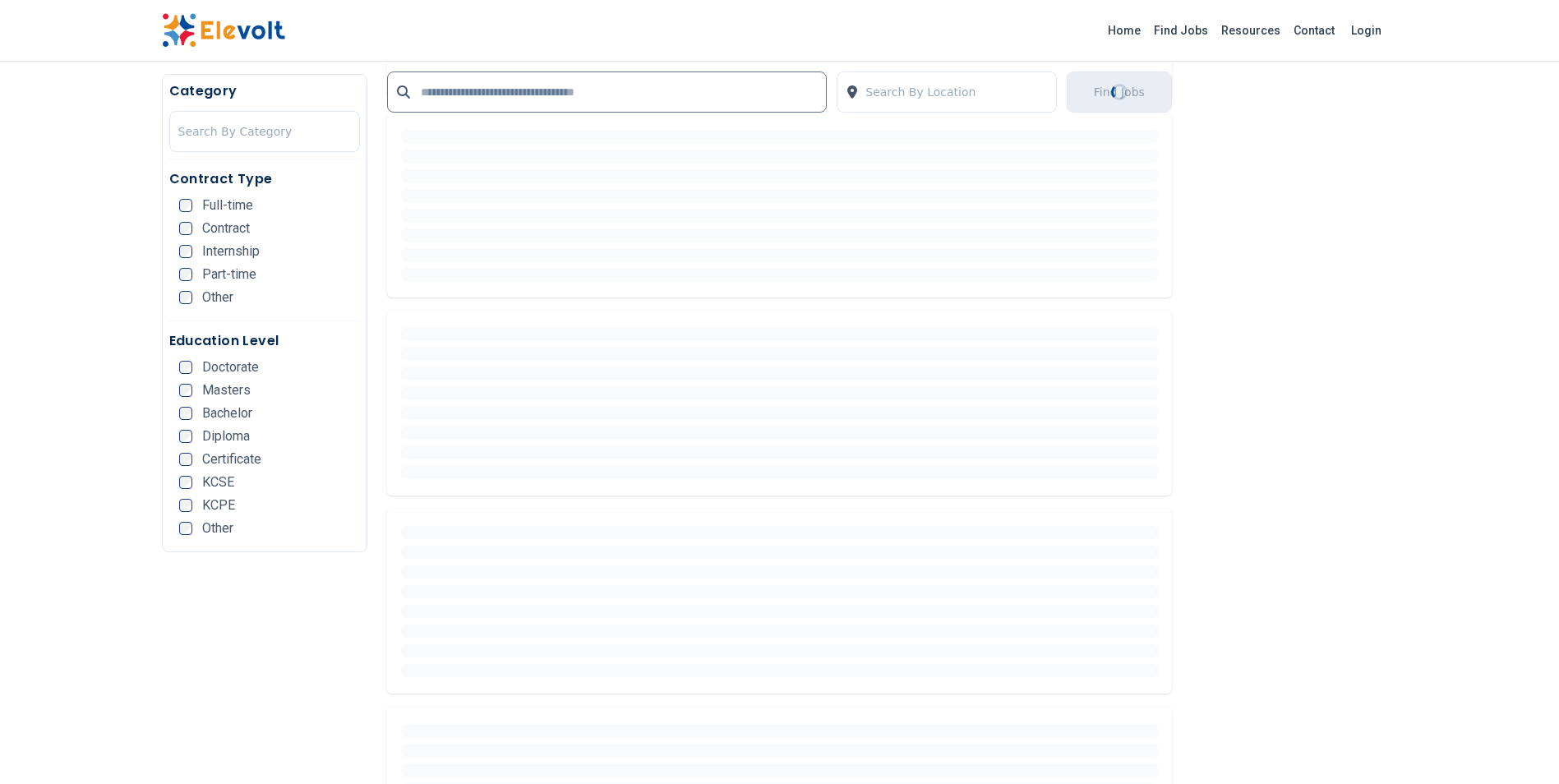
scroll to position [349, 0]
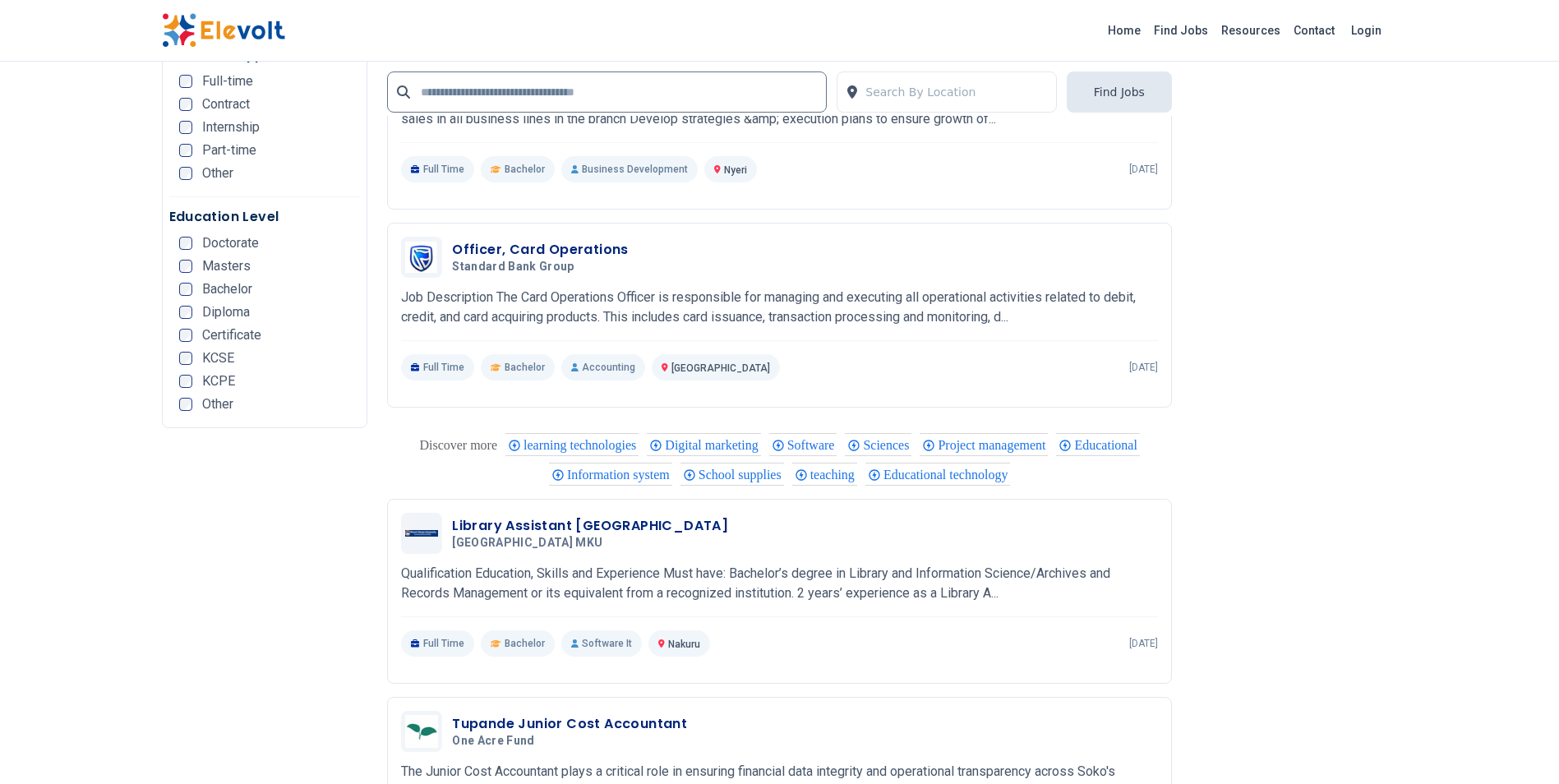
scroll to position [2957, 0]
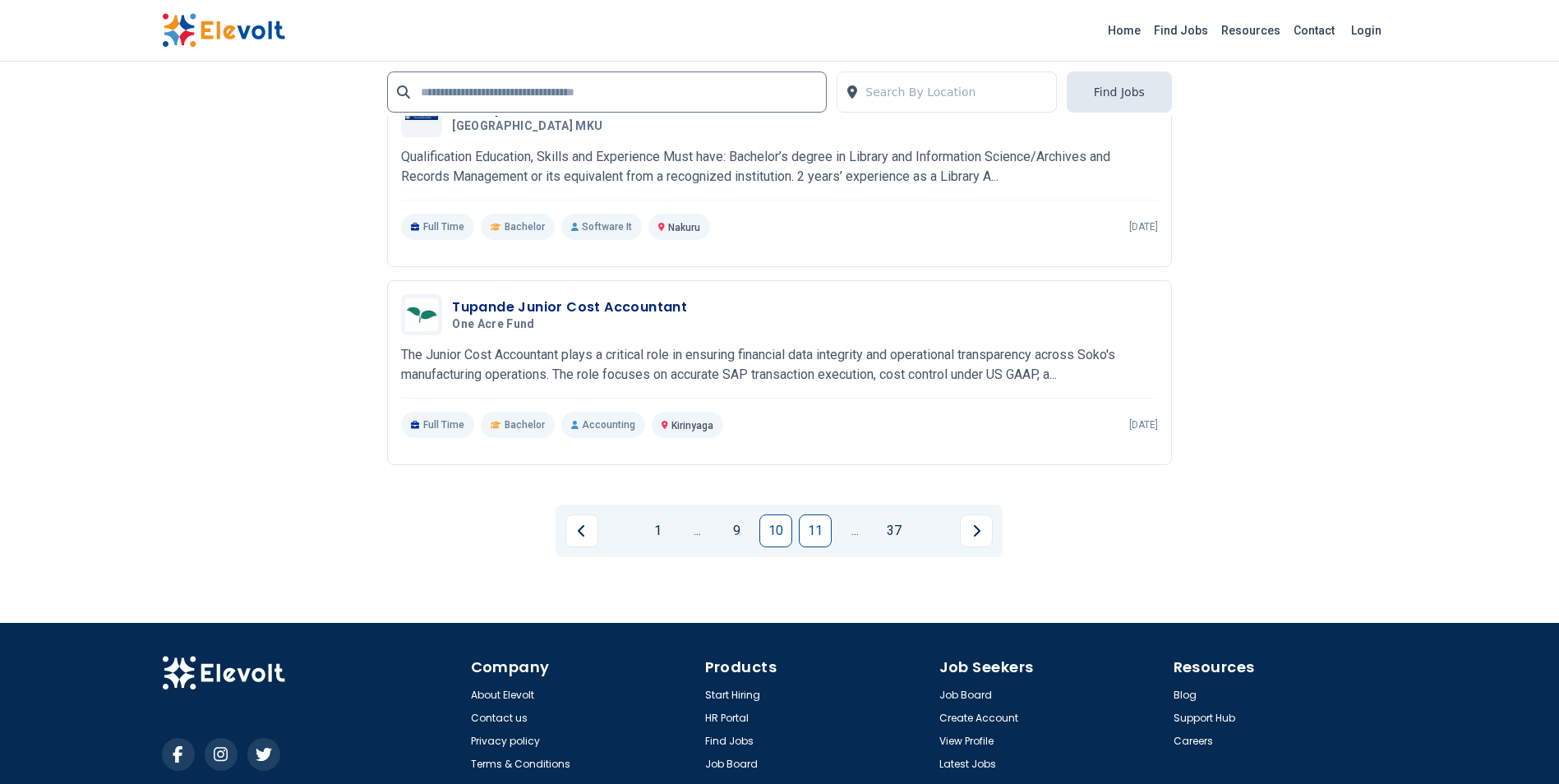
click at [821, 528] on link "11" at bounding box center [815, 530] width 33 height 33
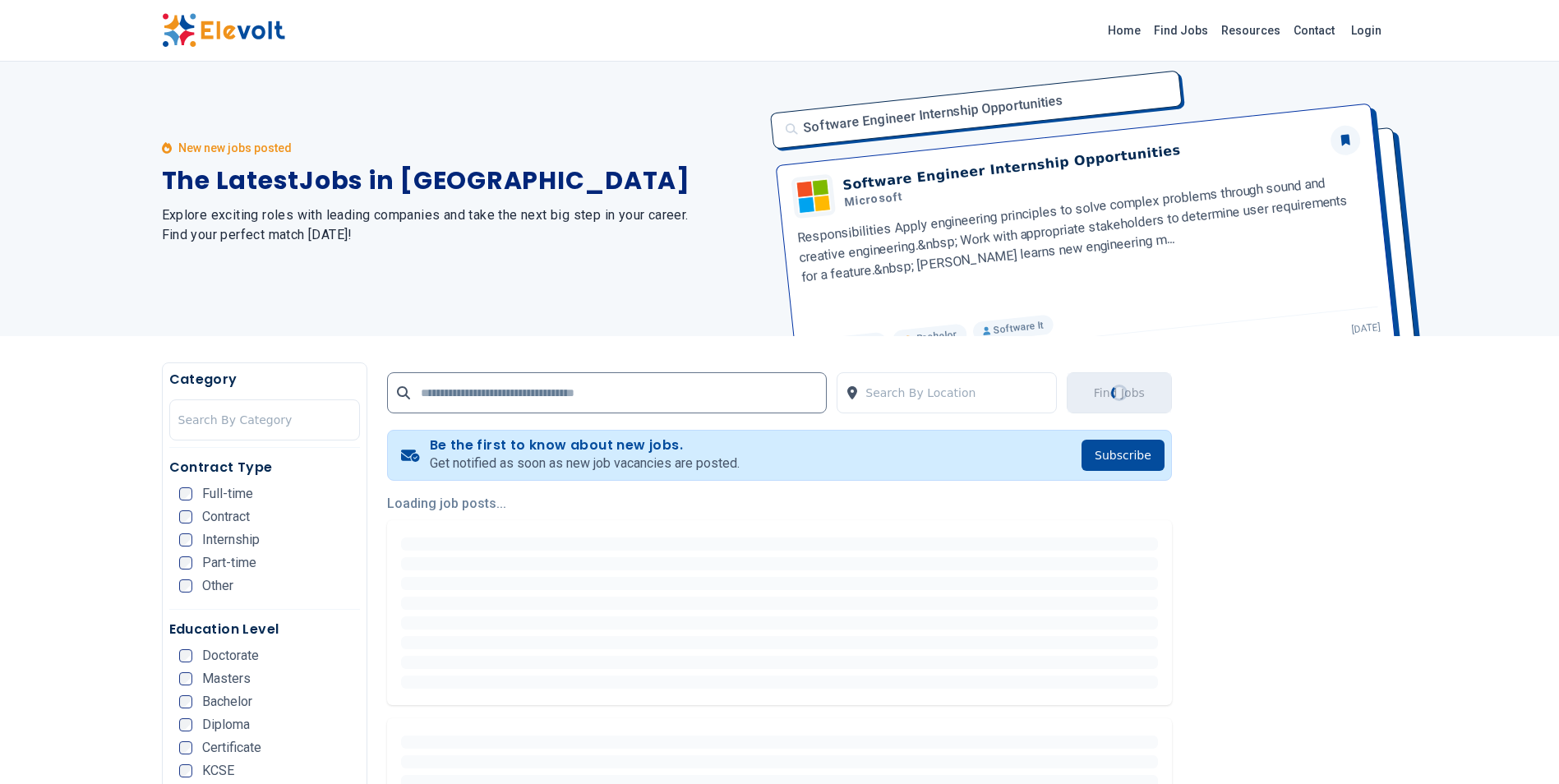
scroll to position [0, 0]
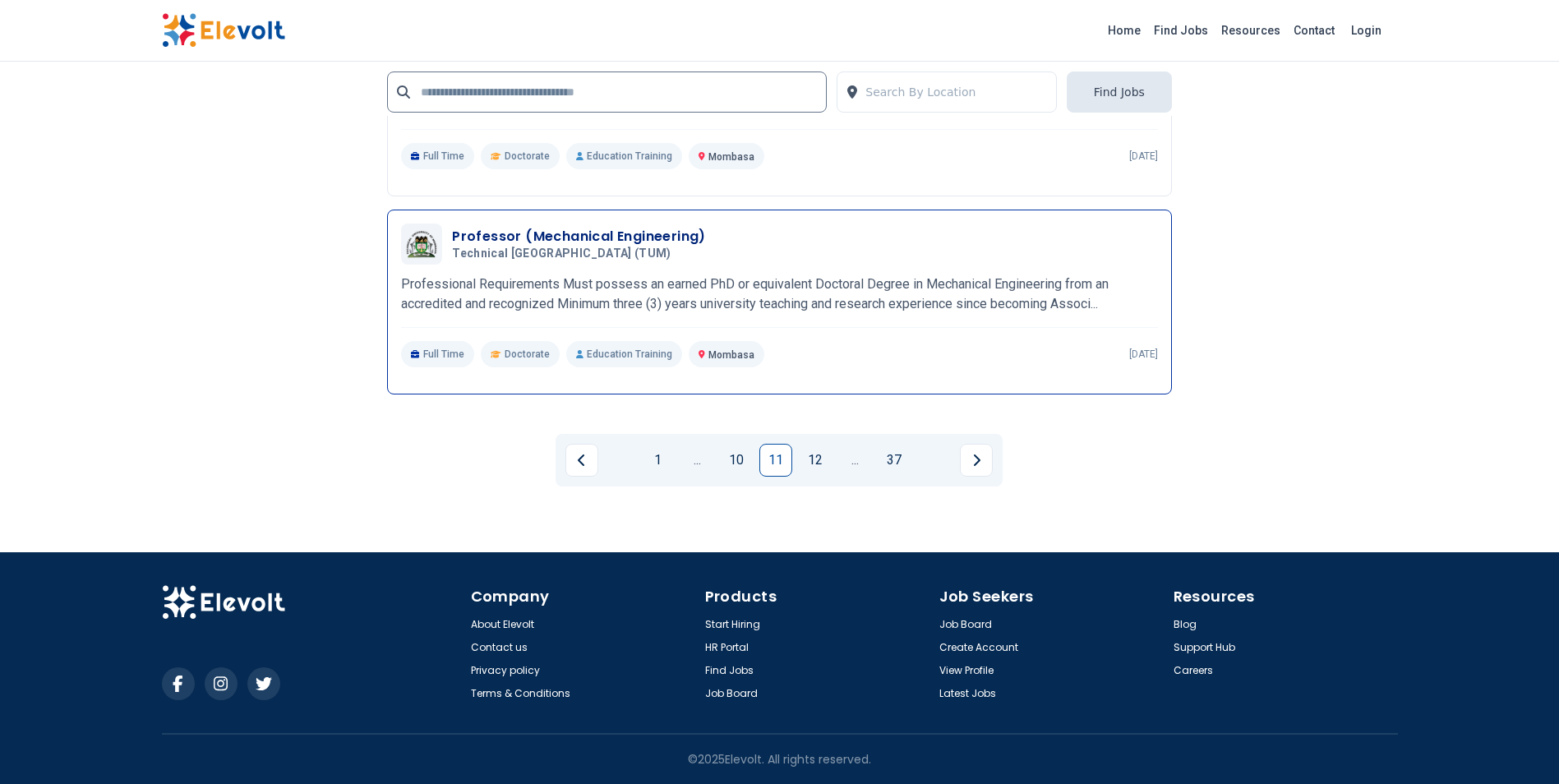
scroll to position [3450, 0]
click at [806, 468] on link "12" at bounding box center [815, 460] width 33 height 33
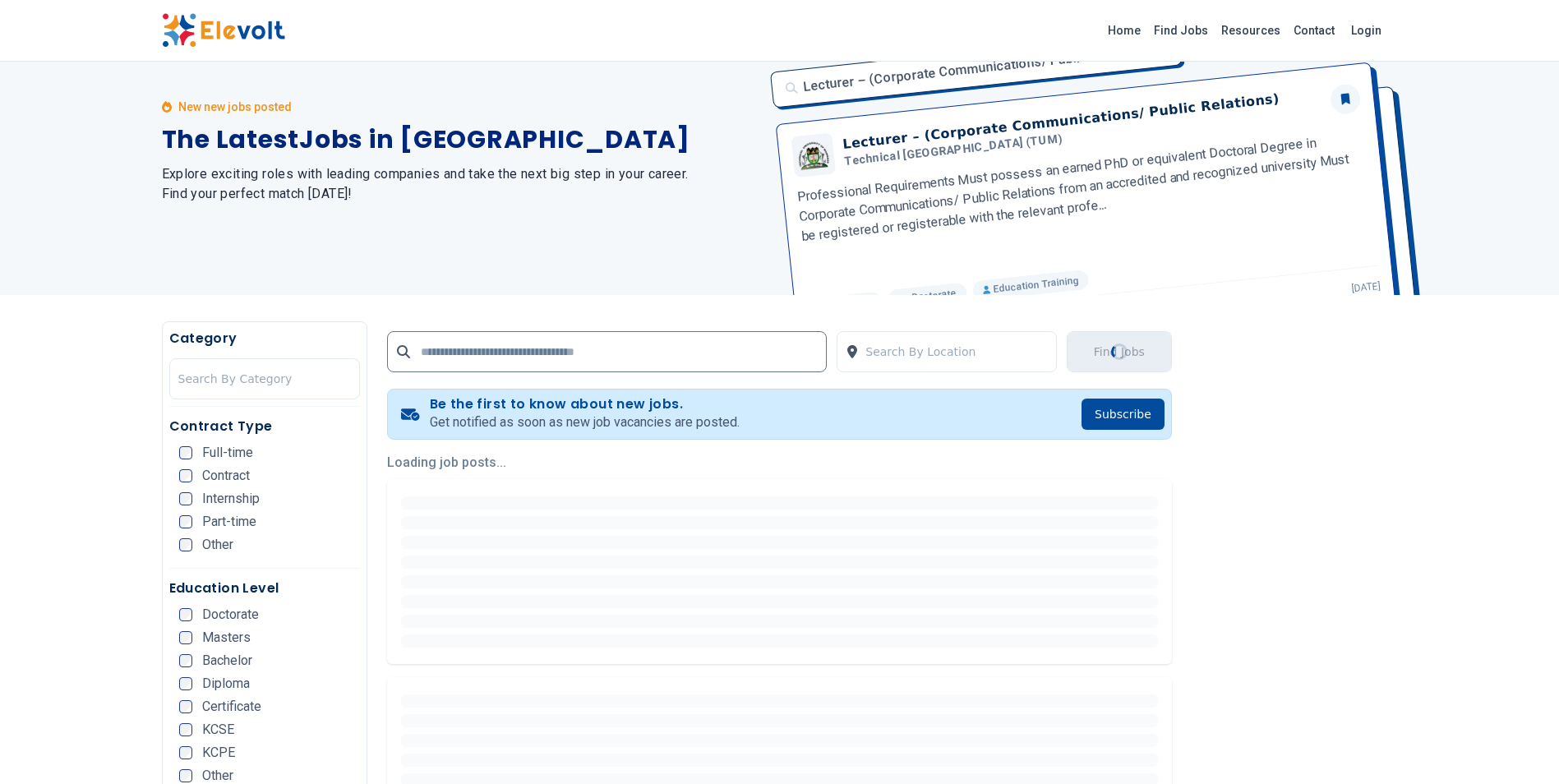
scroll to position [0, 0]
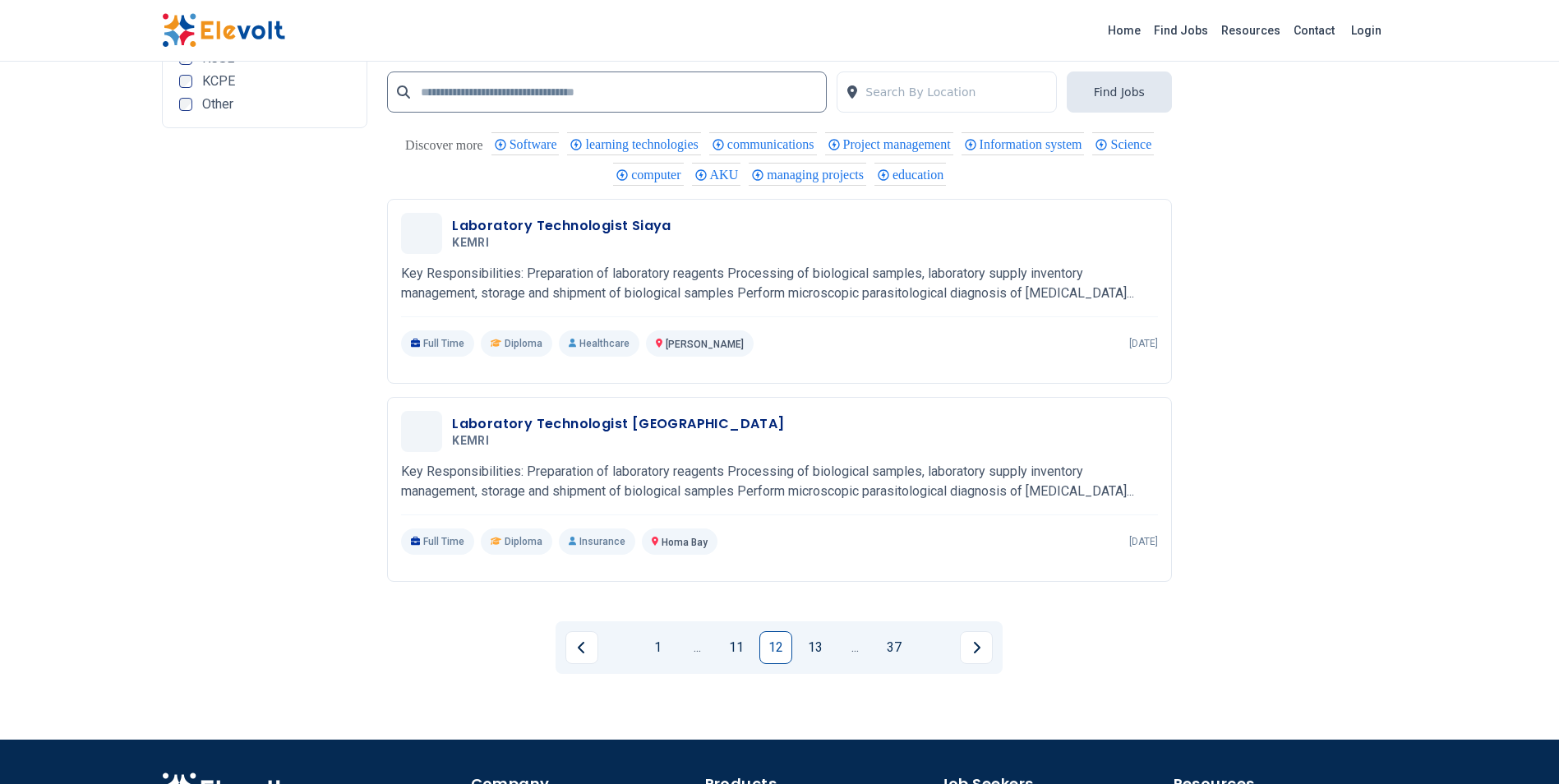
scroll to position [3286, 0]
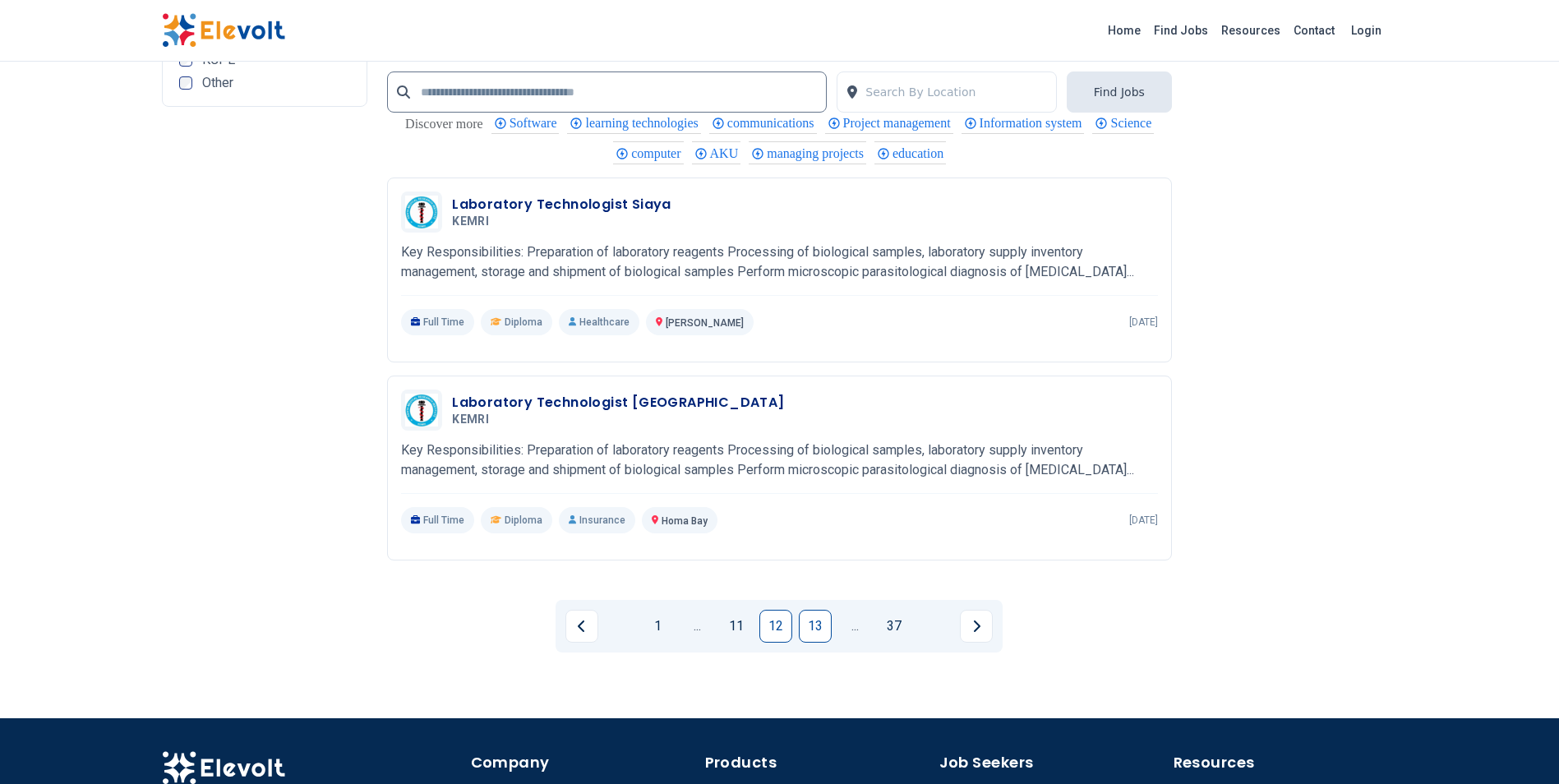
click at [826, 642] on link "13" at bounding box center [815, 626] width 33 height 33
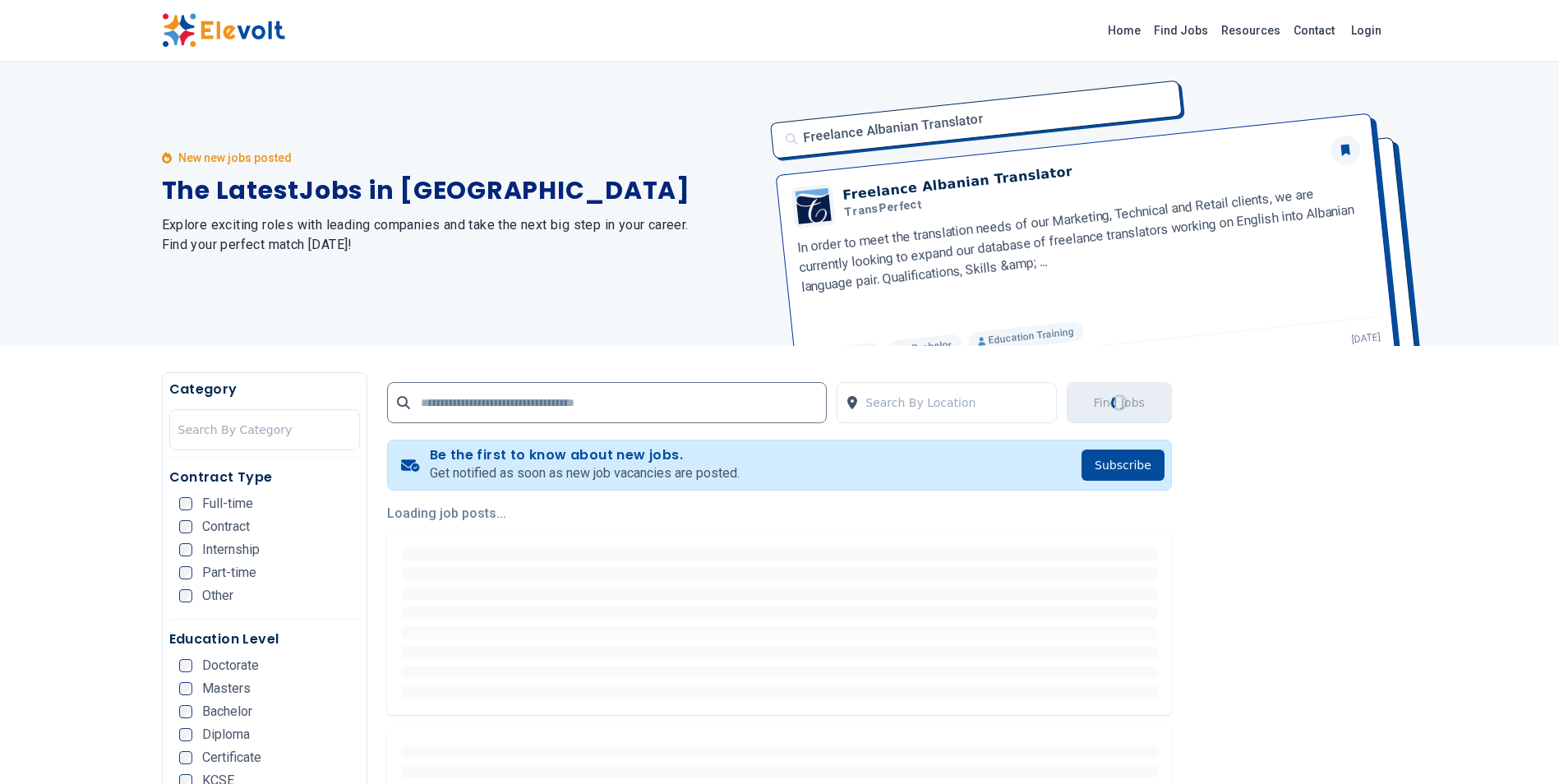
scroll to position [0, 0]
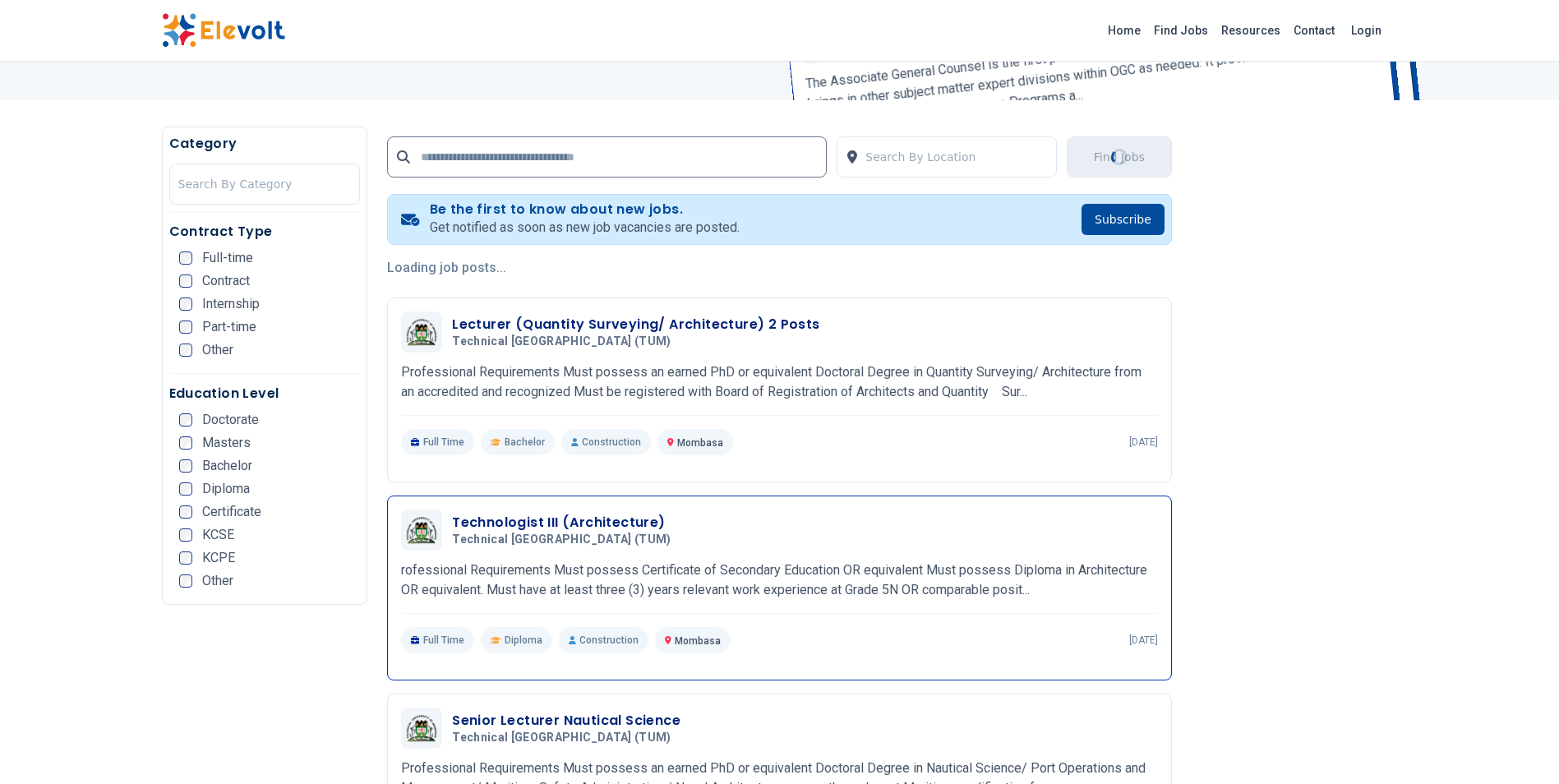
scroll to position [247, 0]
